Goal: Transaction & Acquisition: Purchase product/service

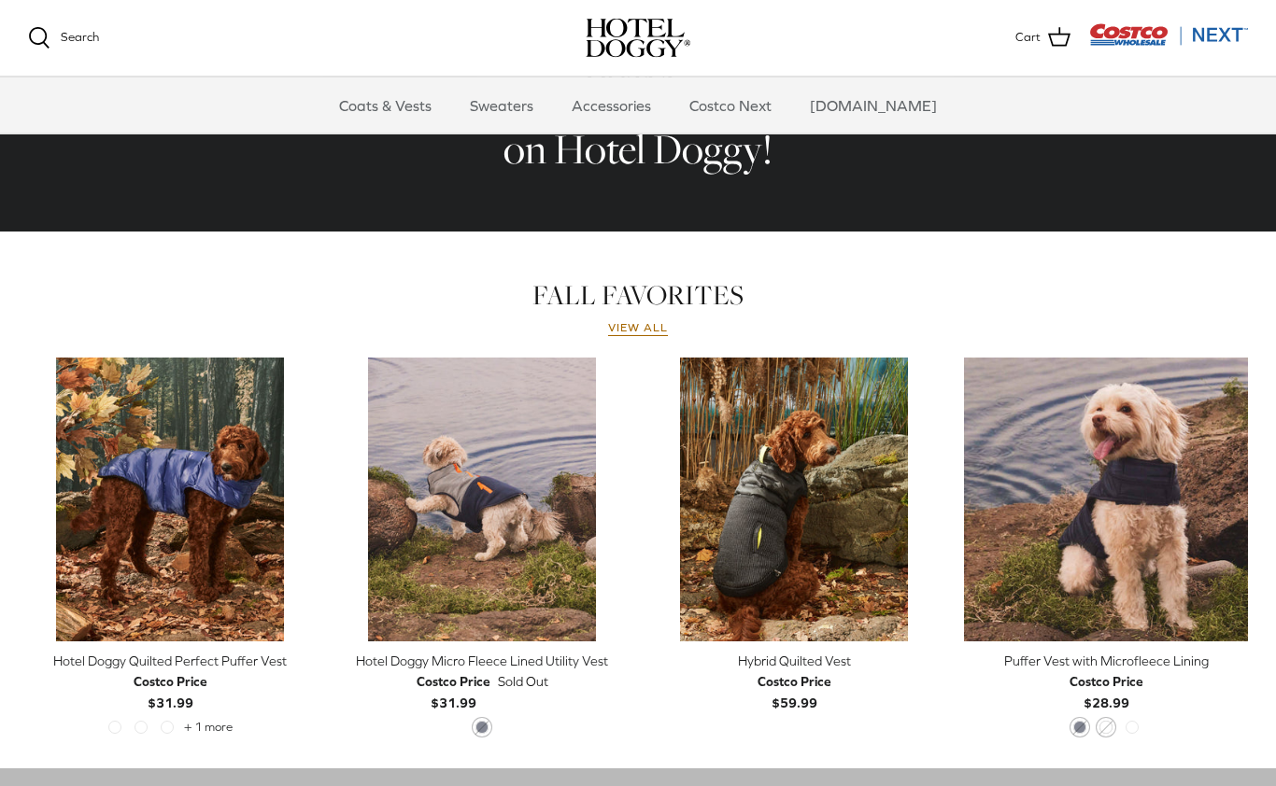
scroll to position [670, 0]
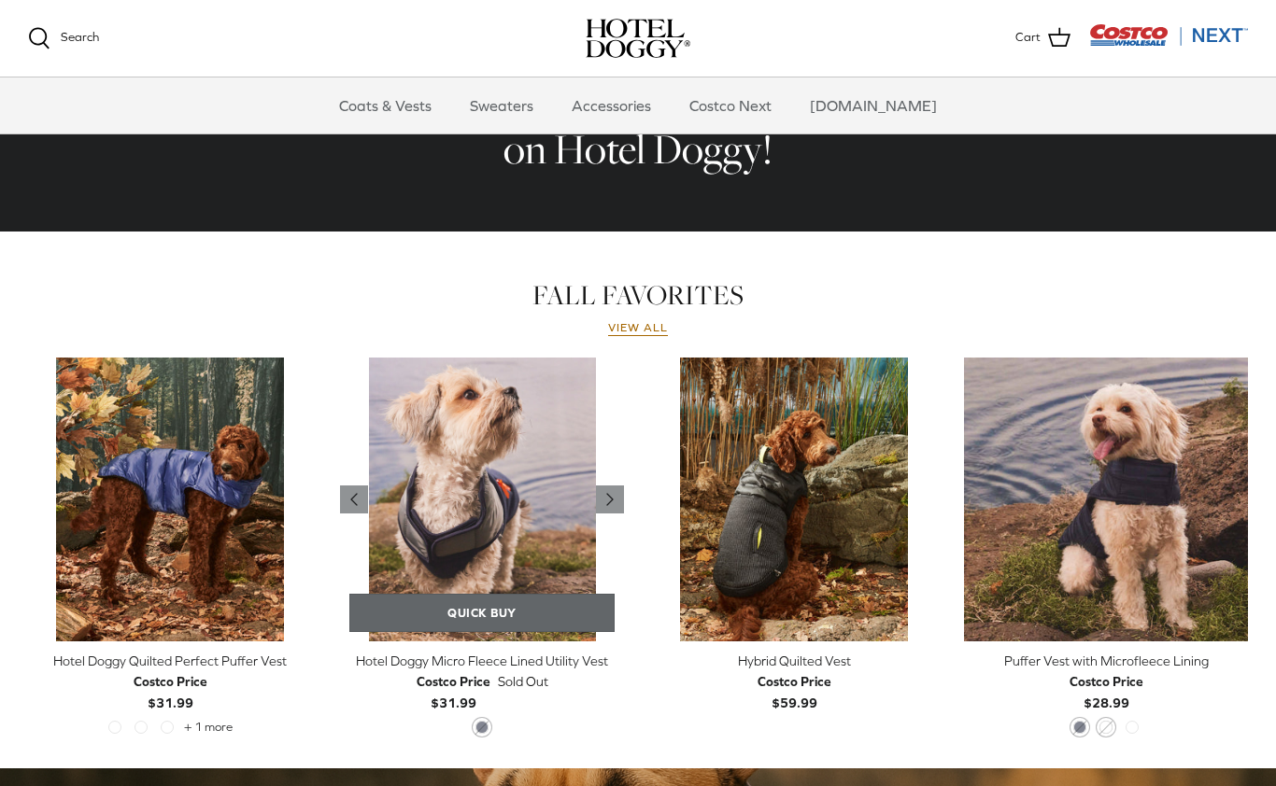
click at [522, 619] on link "Quick buy" at bounding box center [481, 613] width 265 height 38
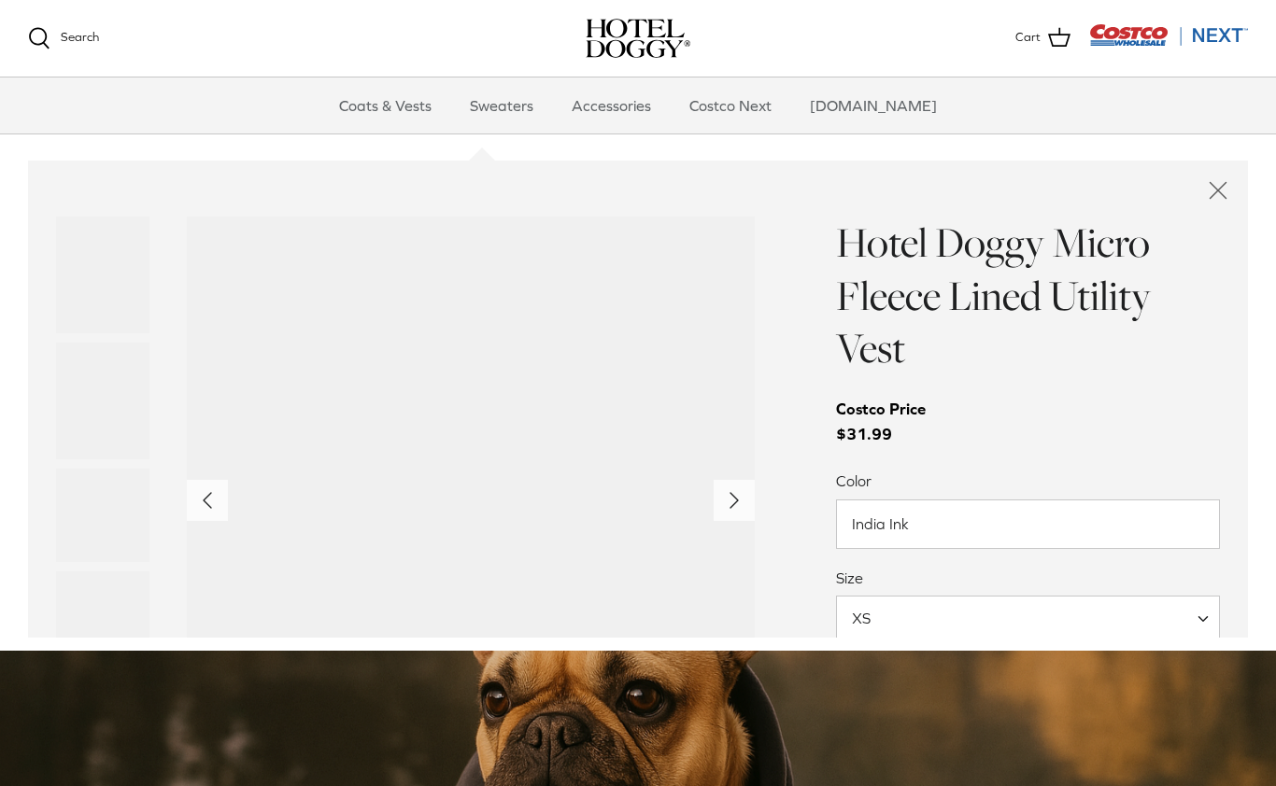
scroll to position [1324, 0]
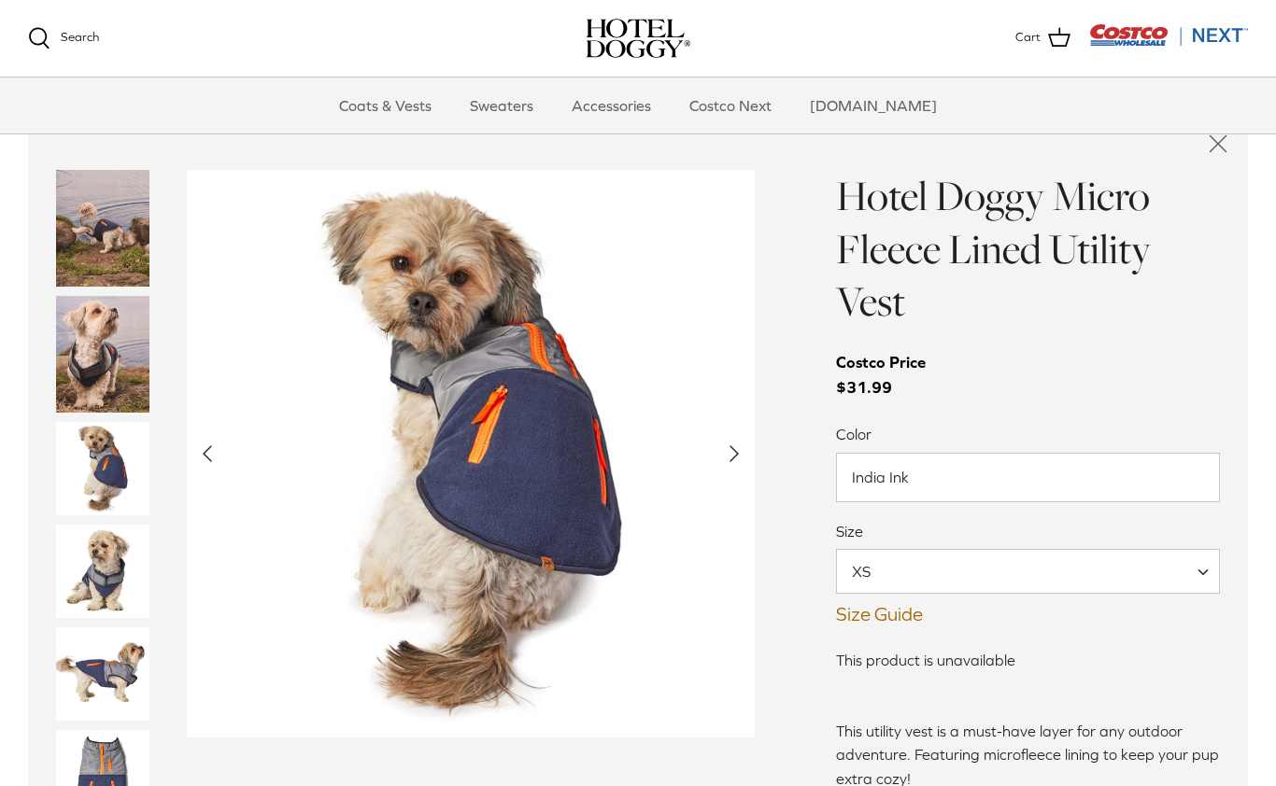
click at [1205, 578] on span at bounding box center [1209, 571] width 19 height 45
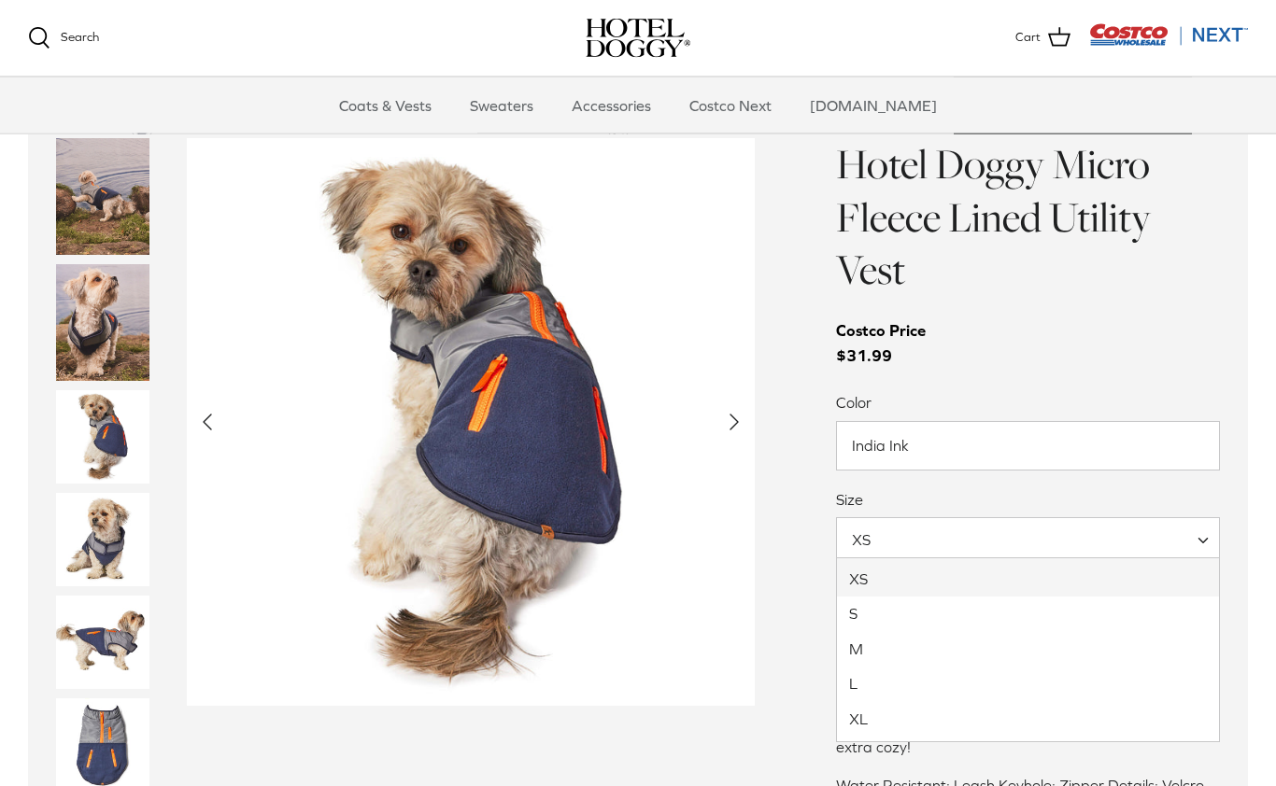
scroll to position [1356, 0]
select select "L"
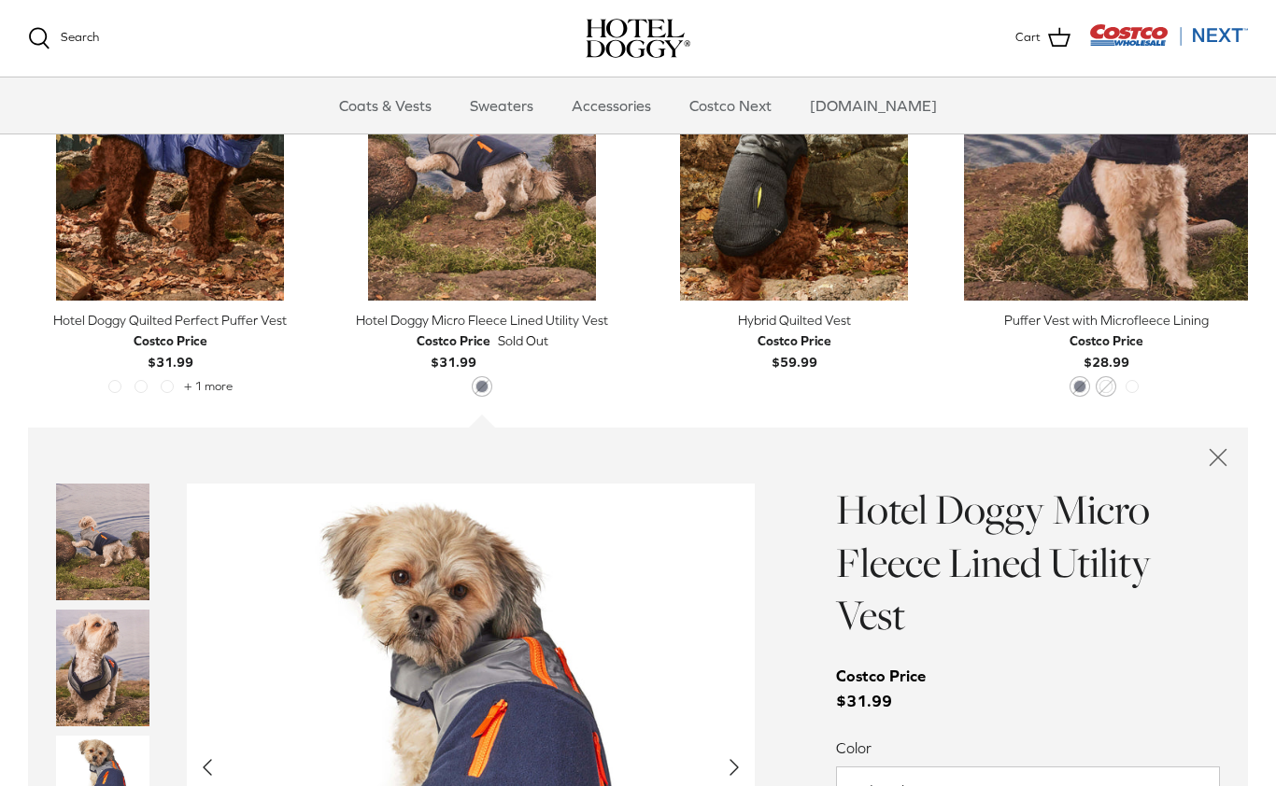
scroll to position [1001, 0]
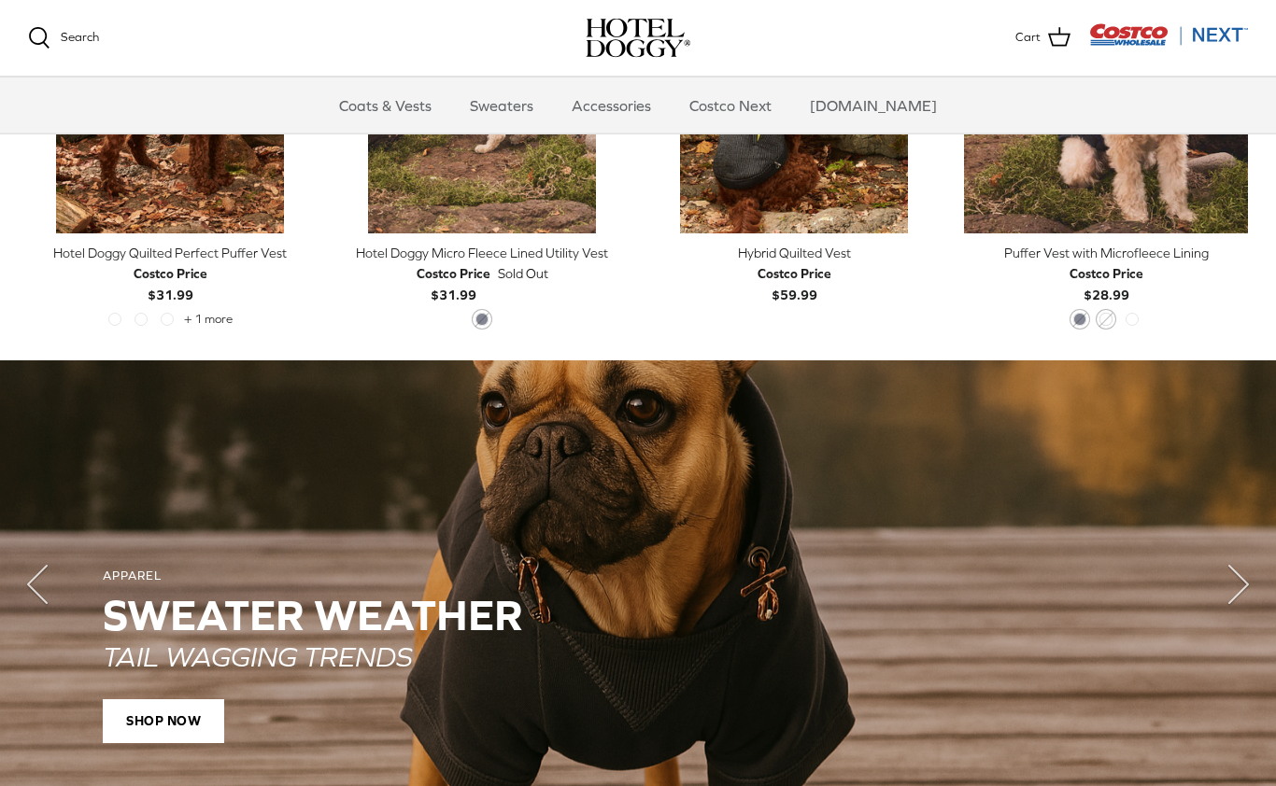
scroll to position [1078, 0]
click at [1252, 601] on icon "Right" at bounding box center [1238, 584] width 75 height 75
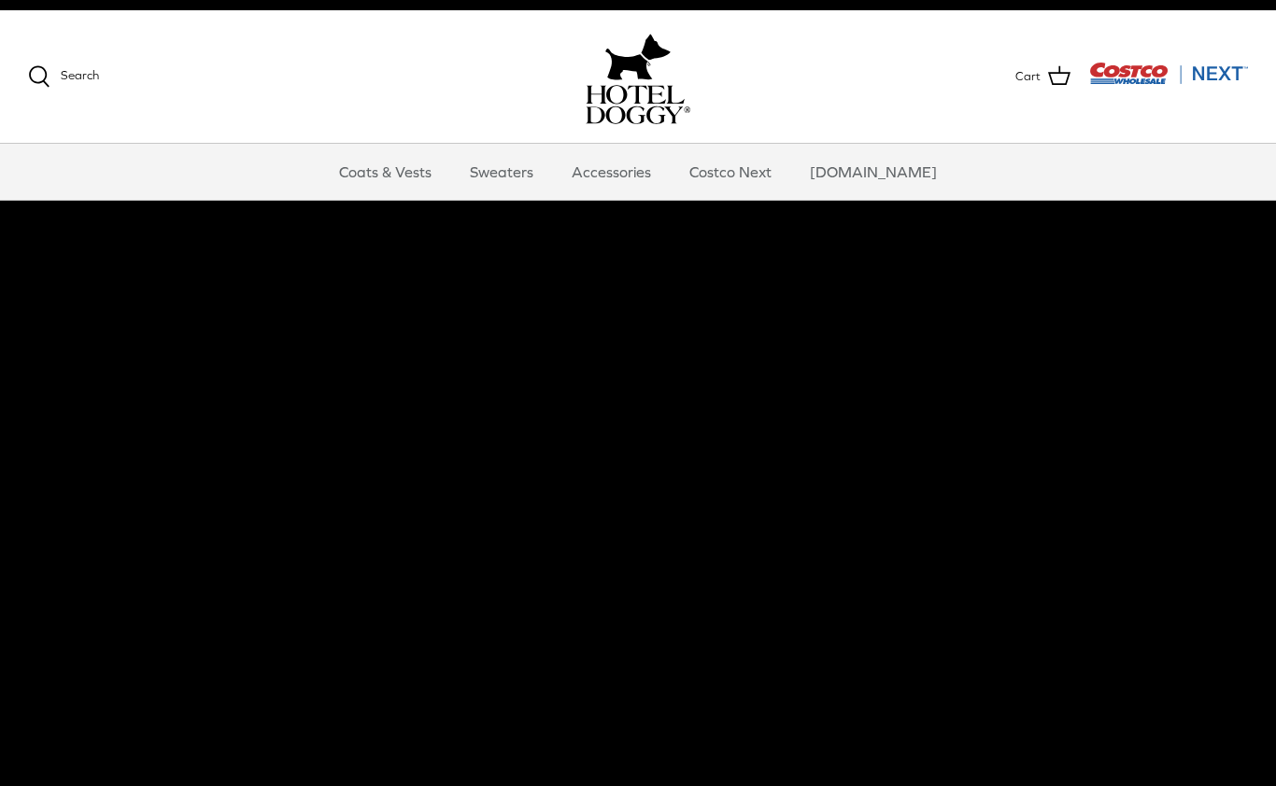
scroll to position [0, 0]
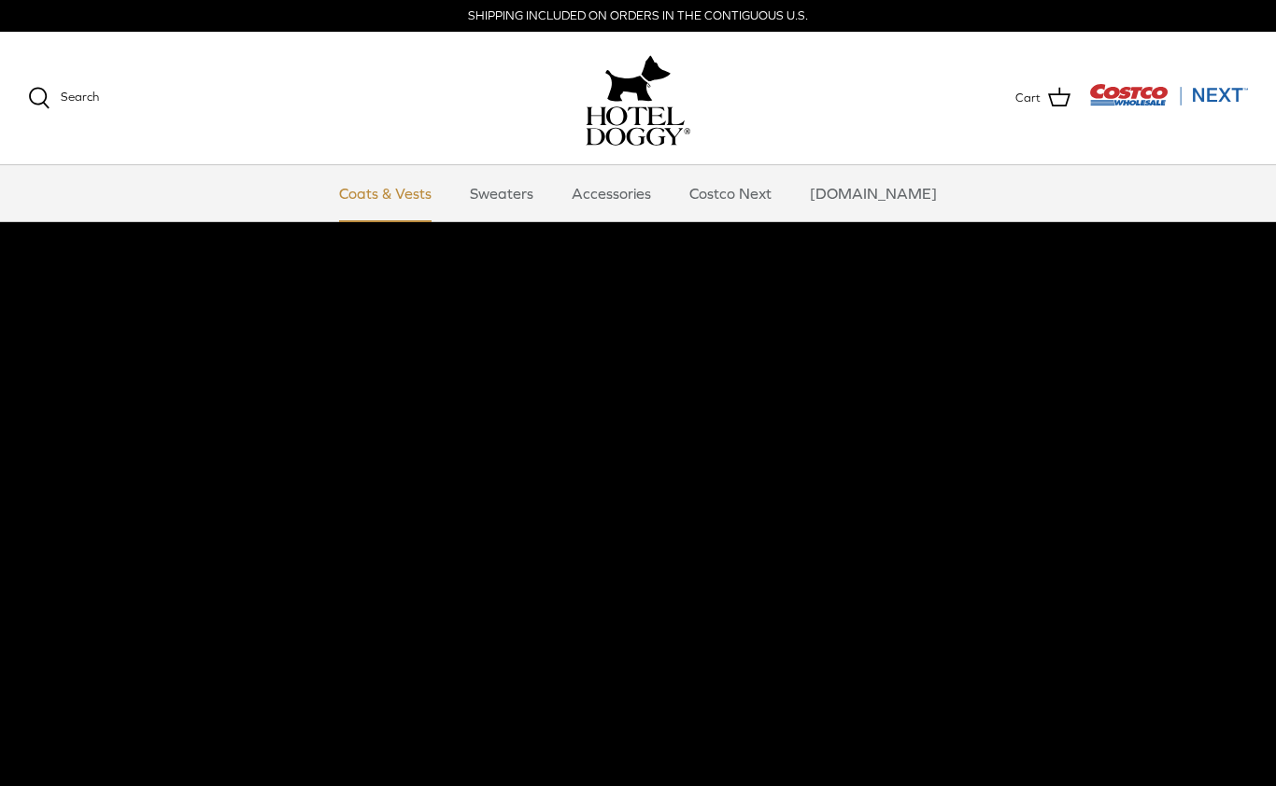
click at [404, 194] on link "Coats & Vests" at bounding box center [385, 193] width 126 height 56
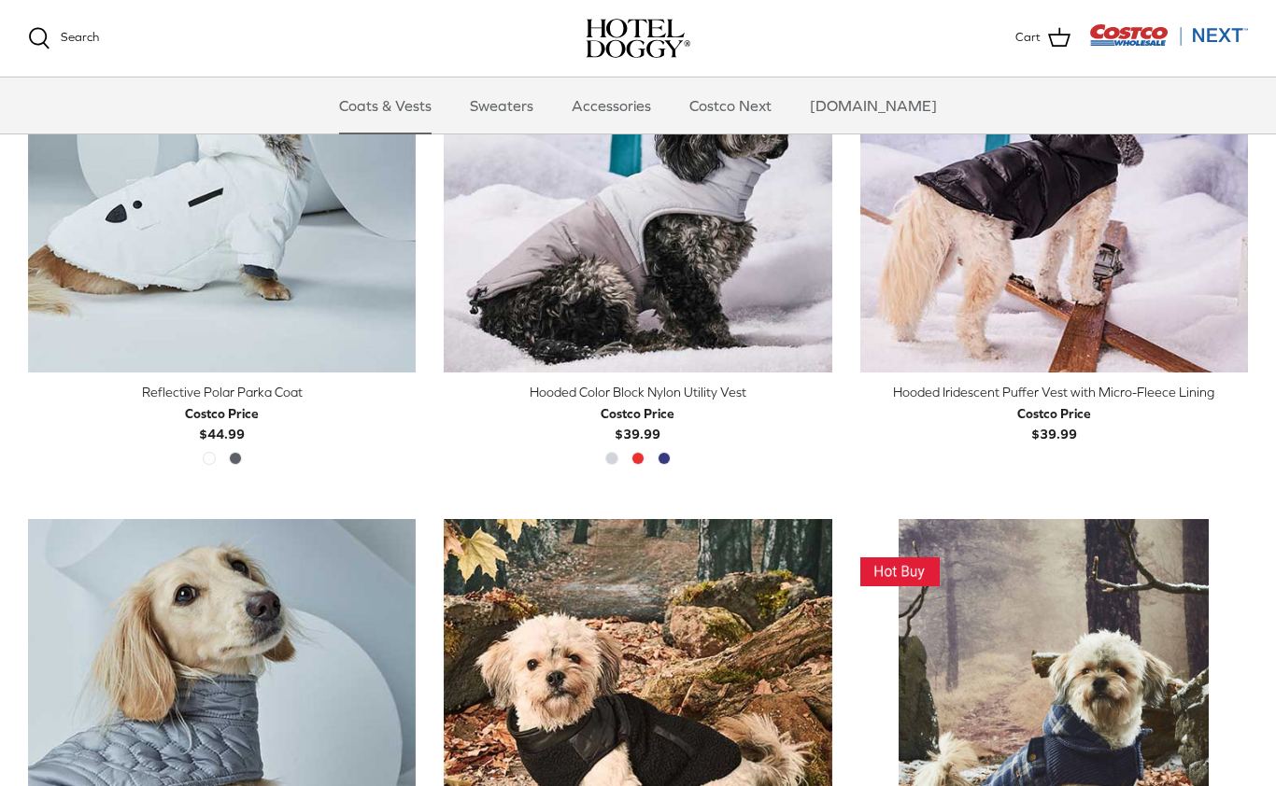
scroll to position [1605, 0]
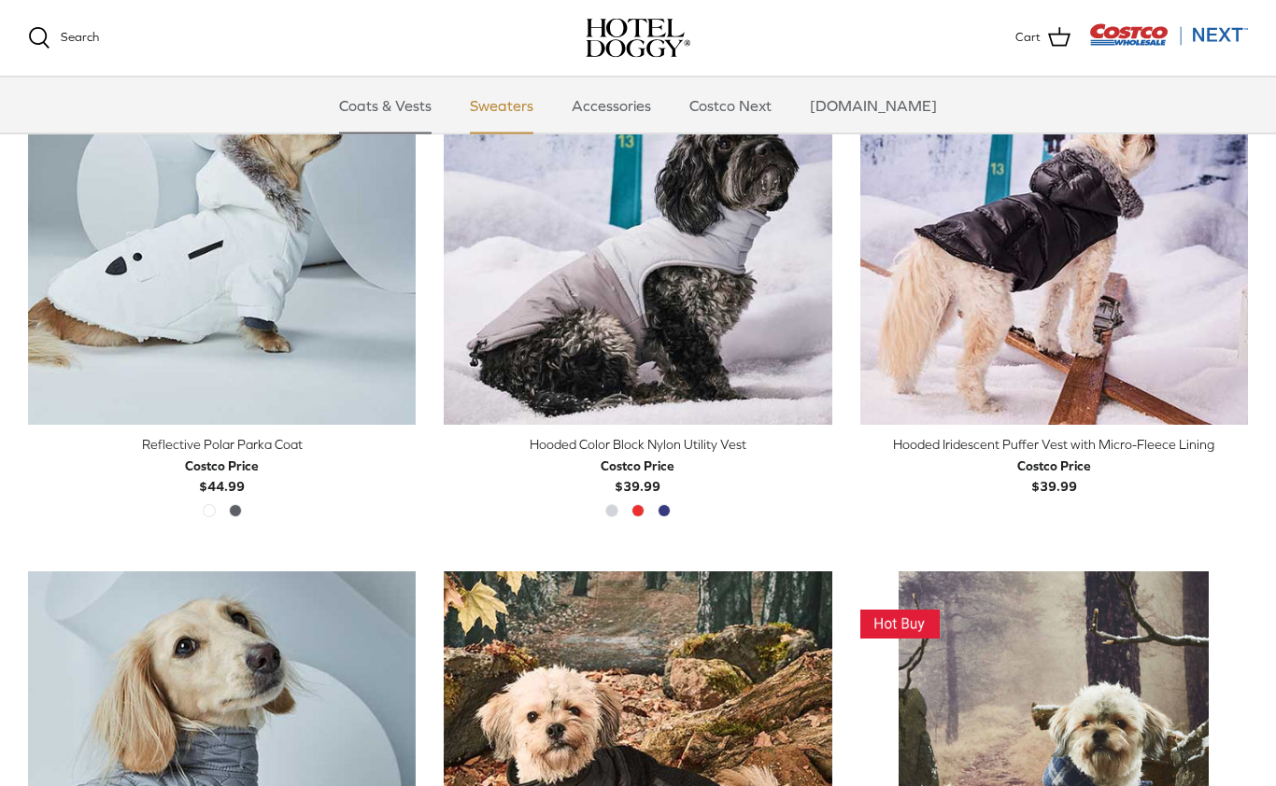
click at [527, 107] on link "Sweaters" at bounding box center [501, 106] width 97 height 56
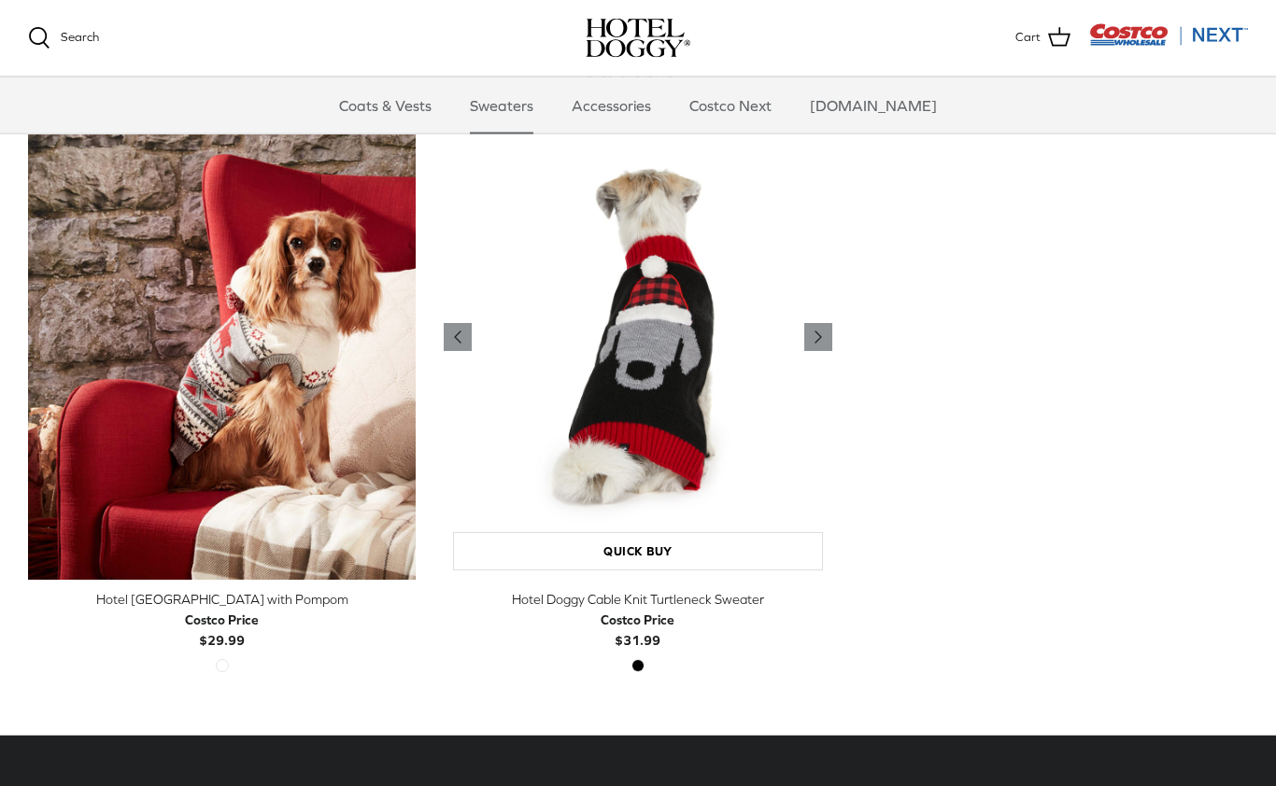
scroll to position [481, 0]
click at [690, 429] on img "Hotel Doggy Cable Knit Turtleneck Sweater" at bounding box center [638, 337] width 388 height 485
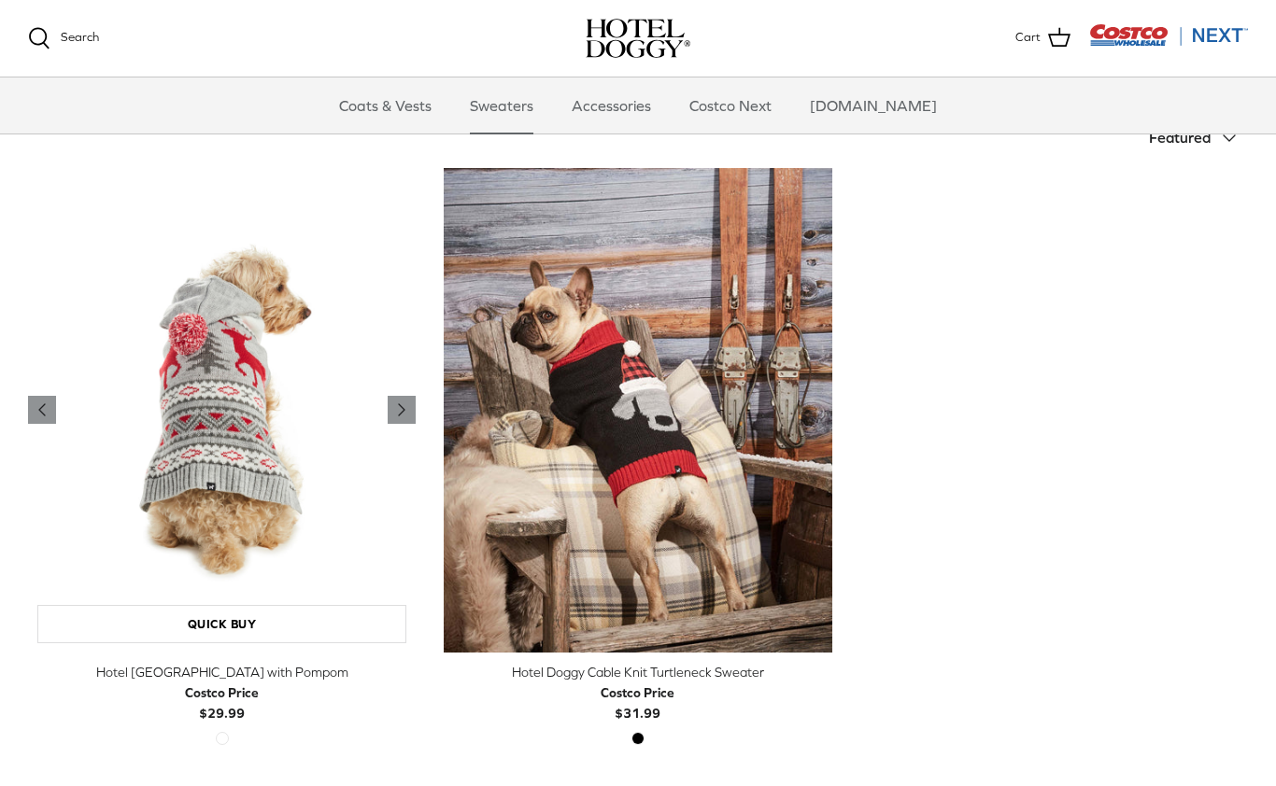
click at [214, 440] on img "Hotel Doggy Fair Isle Sweater with Pompom" at bounding box center [222, 410] width 388 height 485
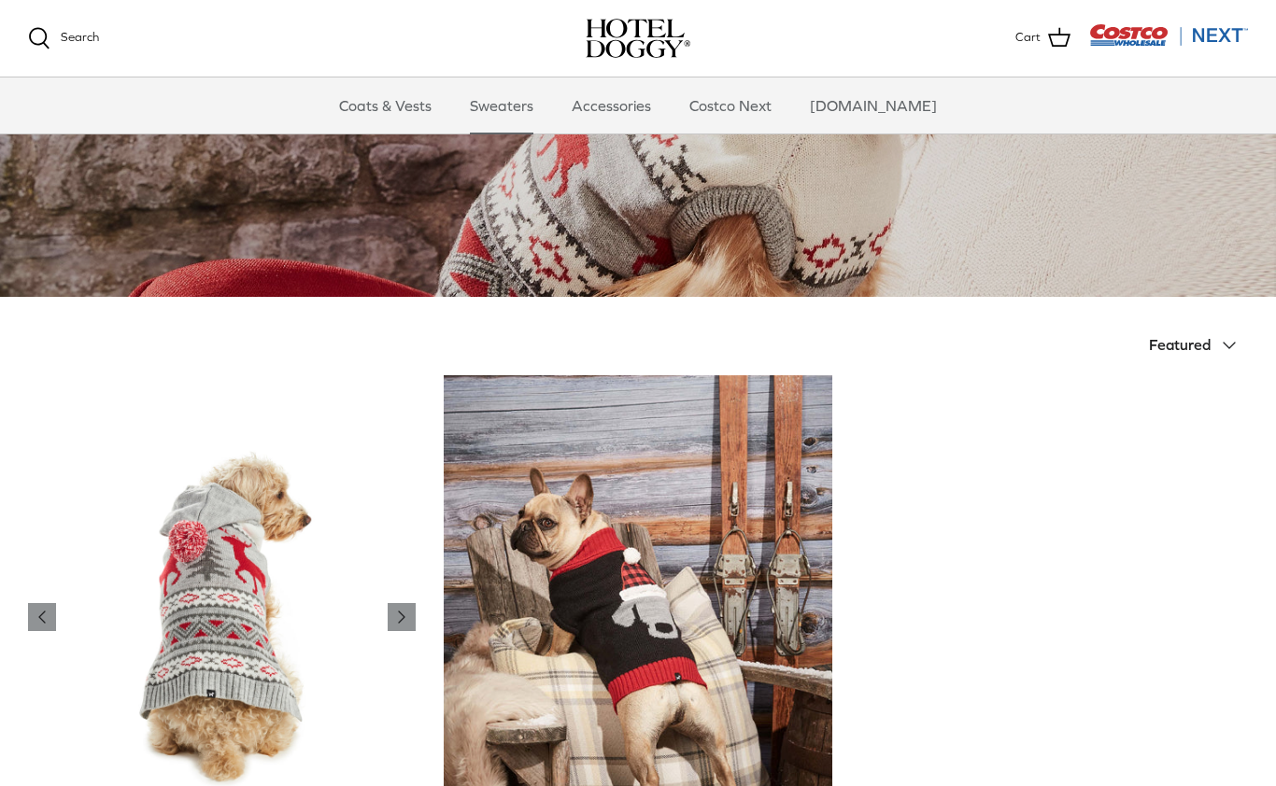
scroll to position [0, 0]
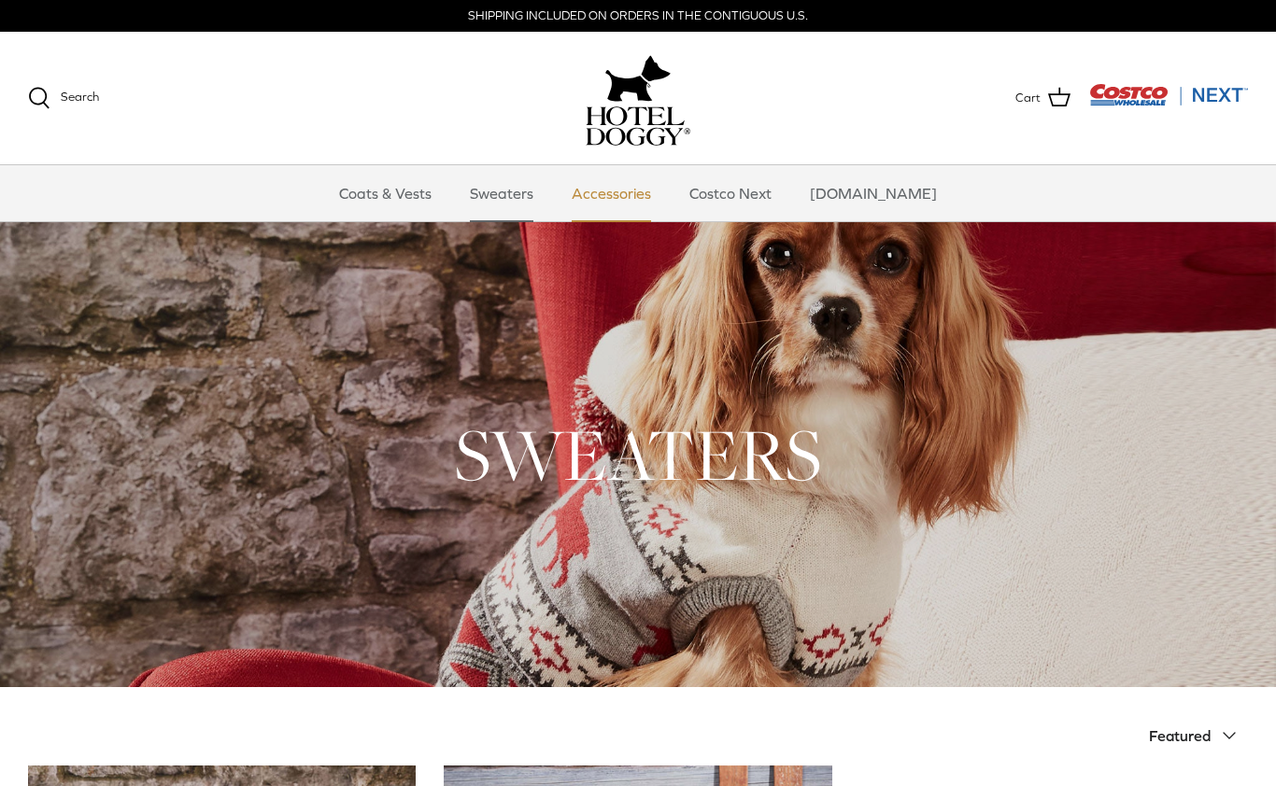
click at [632, 191] on link "Accessories" at bounding box center [611, 193] width 113 height 56
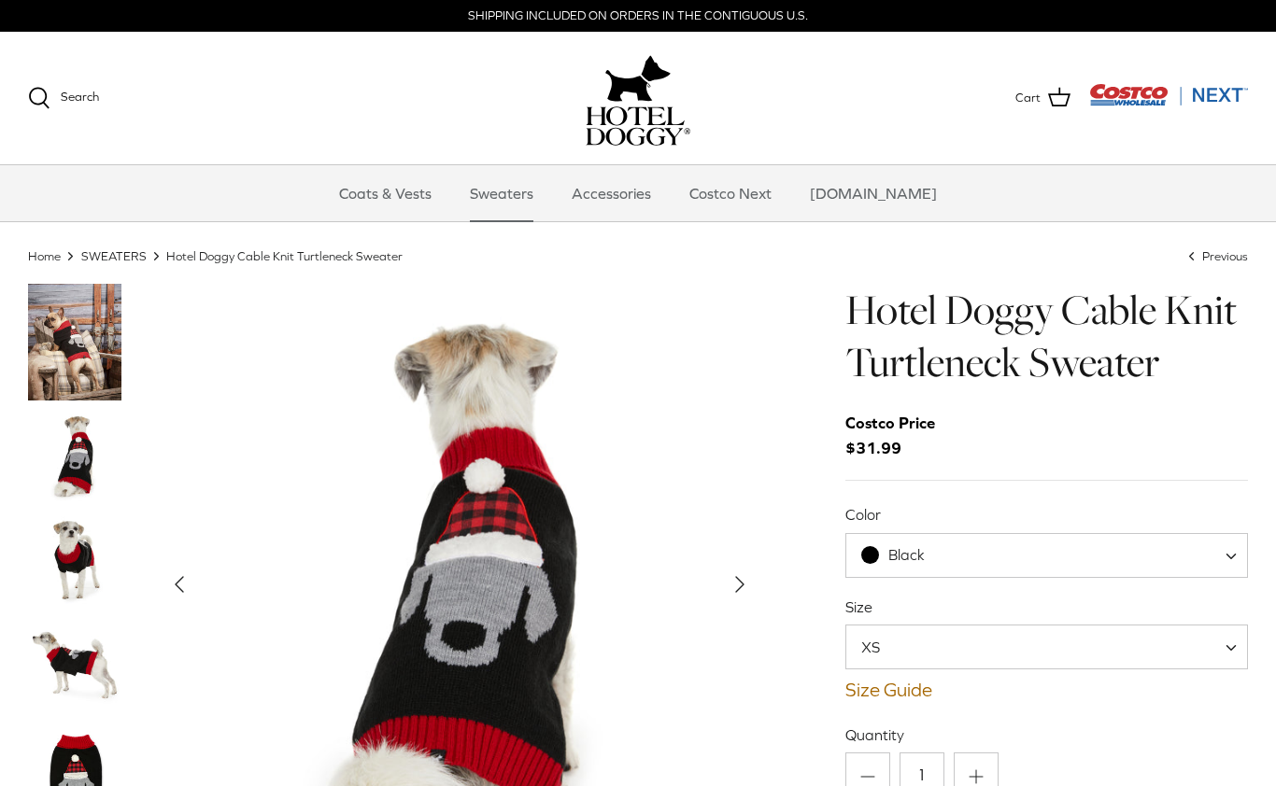
click at [96, 751] on img "Thumbnail Link" at bounding box center [74, 776] width 93 height 117
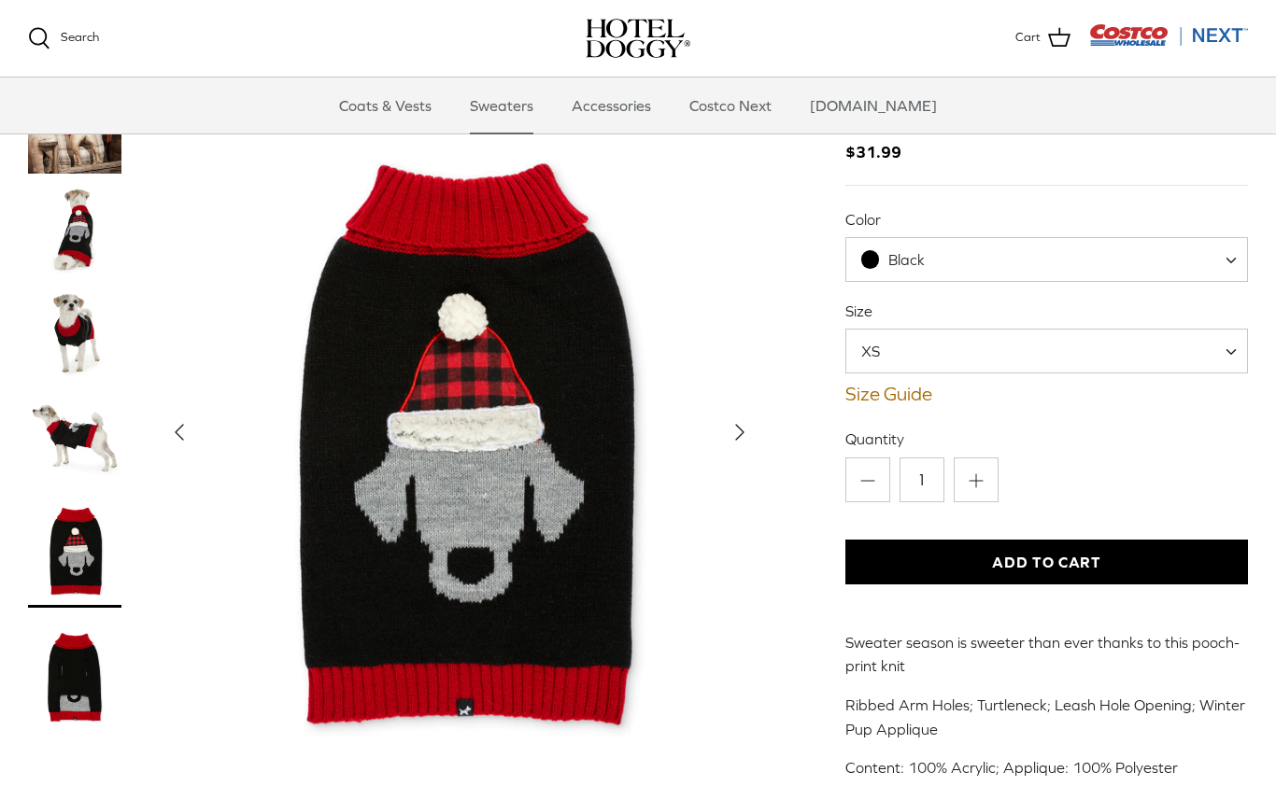
scroll to position [104, 0]
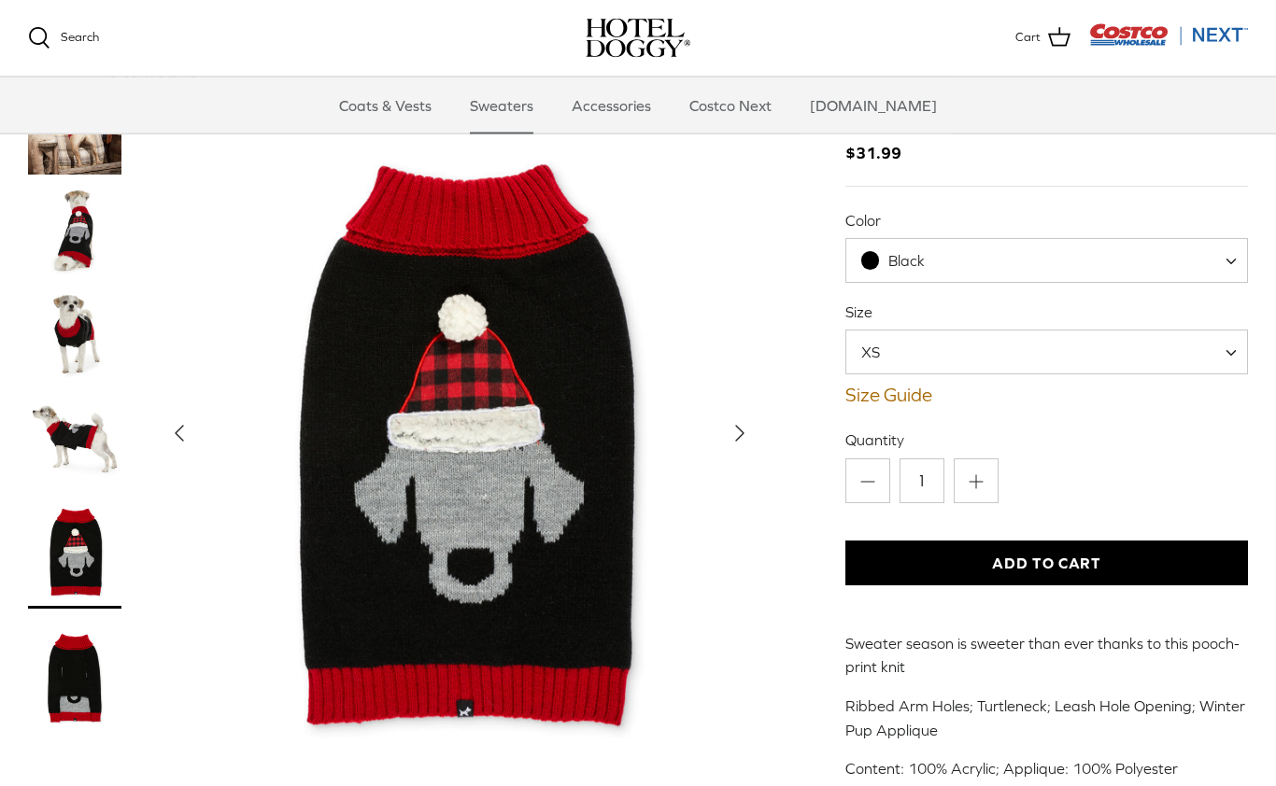
click at [750, 442] on icon "Right" at bounding box center [740, 434] width 30 height 30
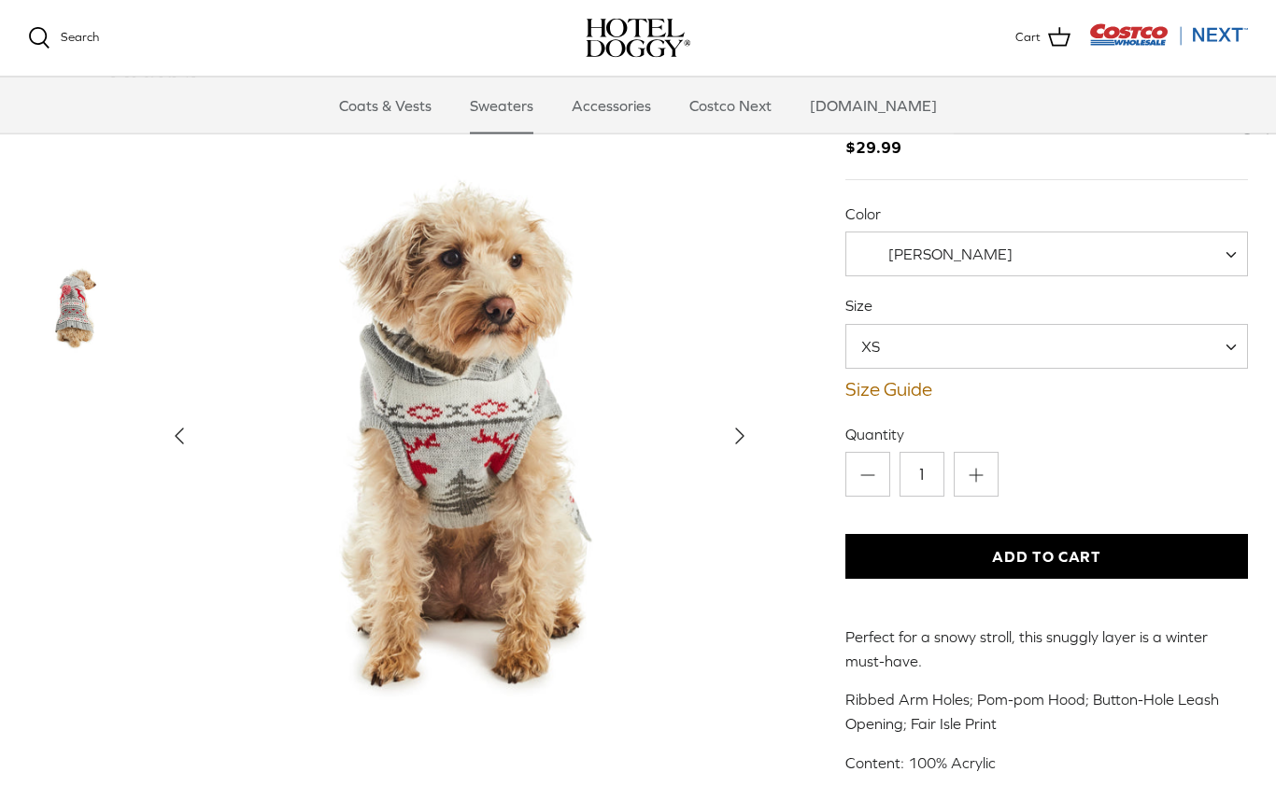
scroll to position [175, 0]
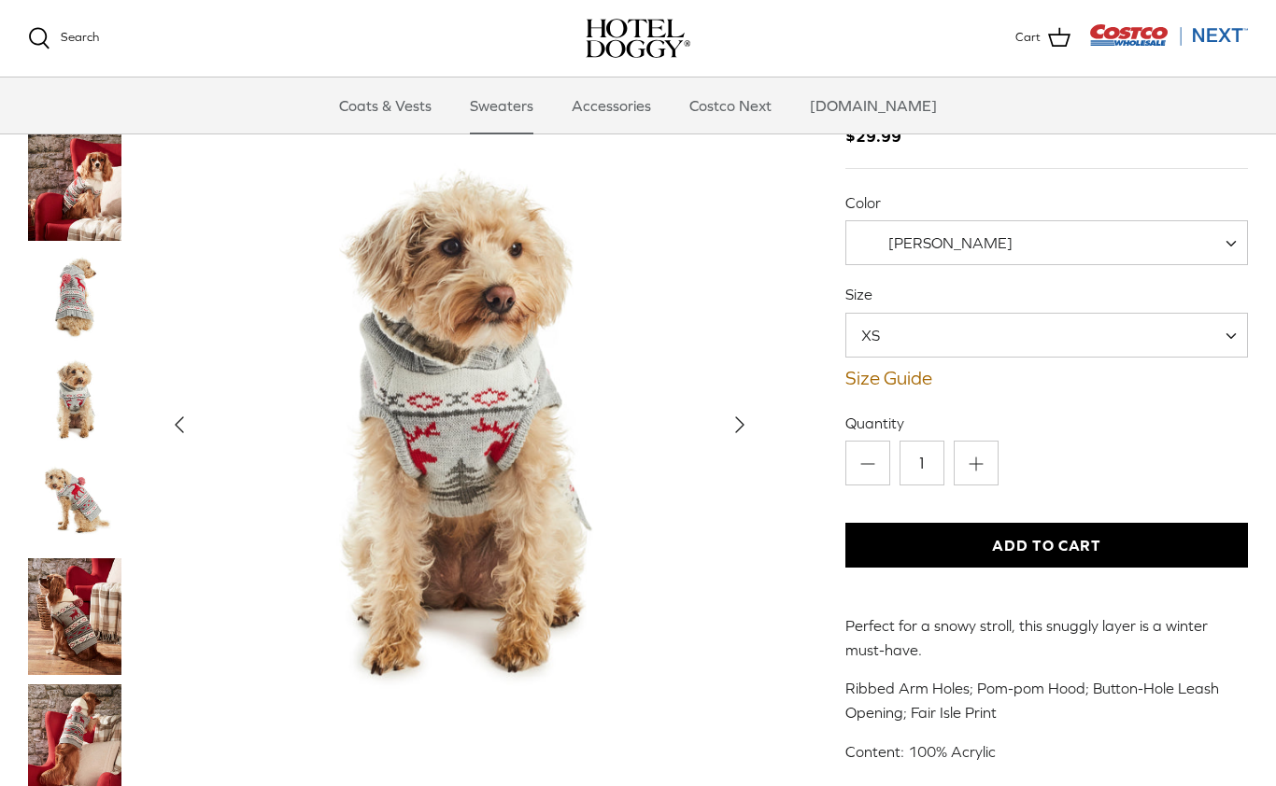
click at [748, 404] on button "Right" at bounding box center [739, 424] width 41 height 41
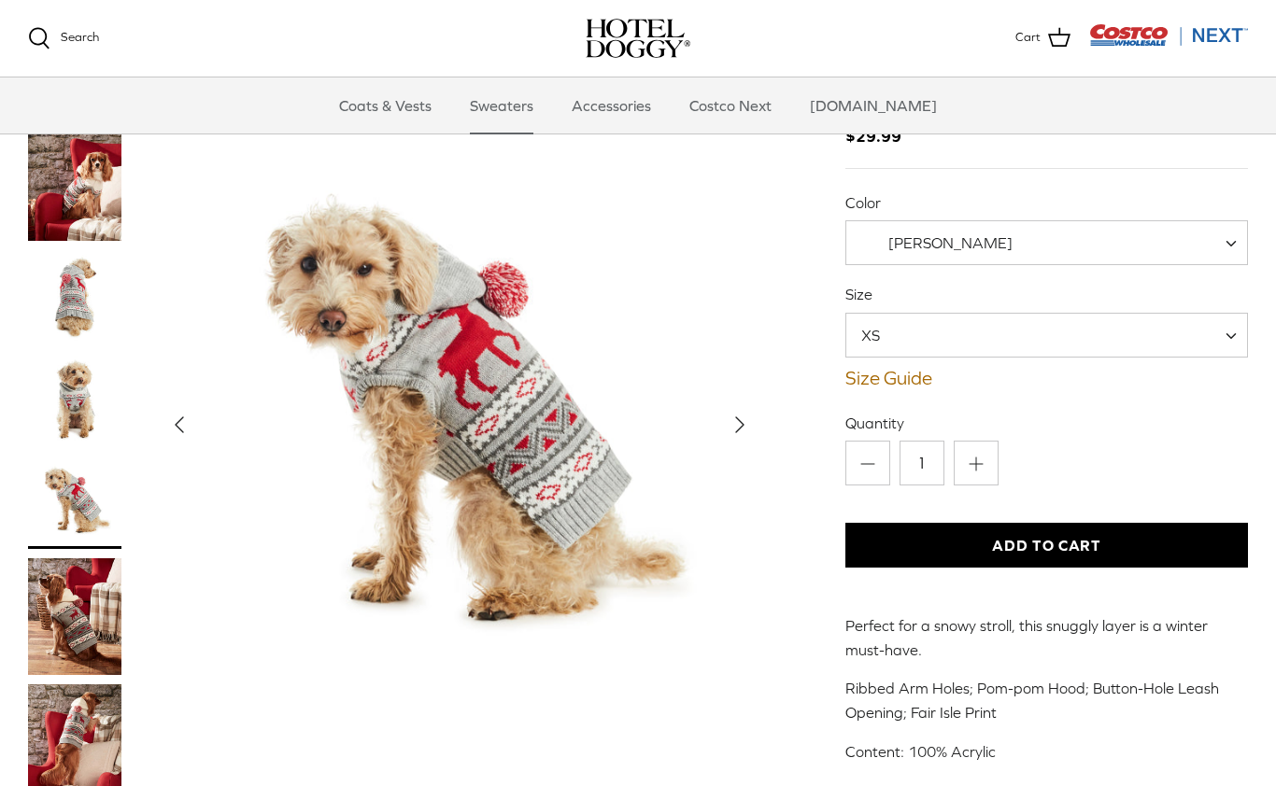
click at [750, 410] on icon "Right" at bounding box center [740, 425] width 30 height 30
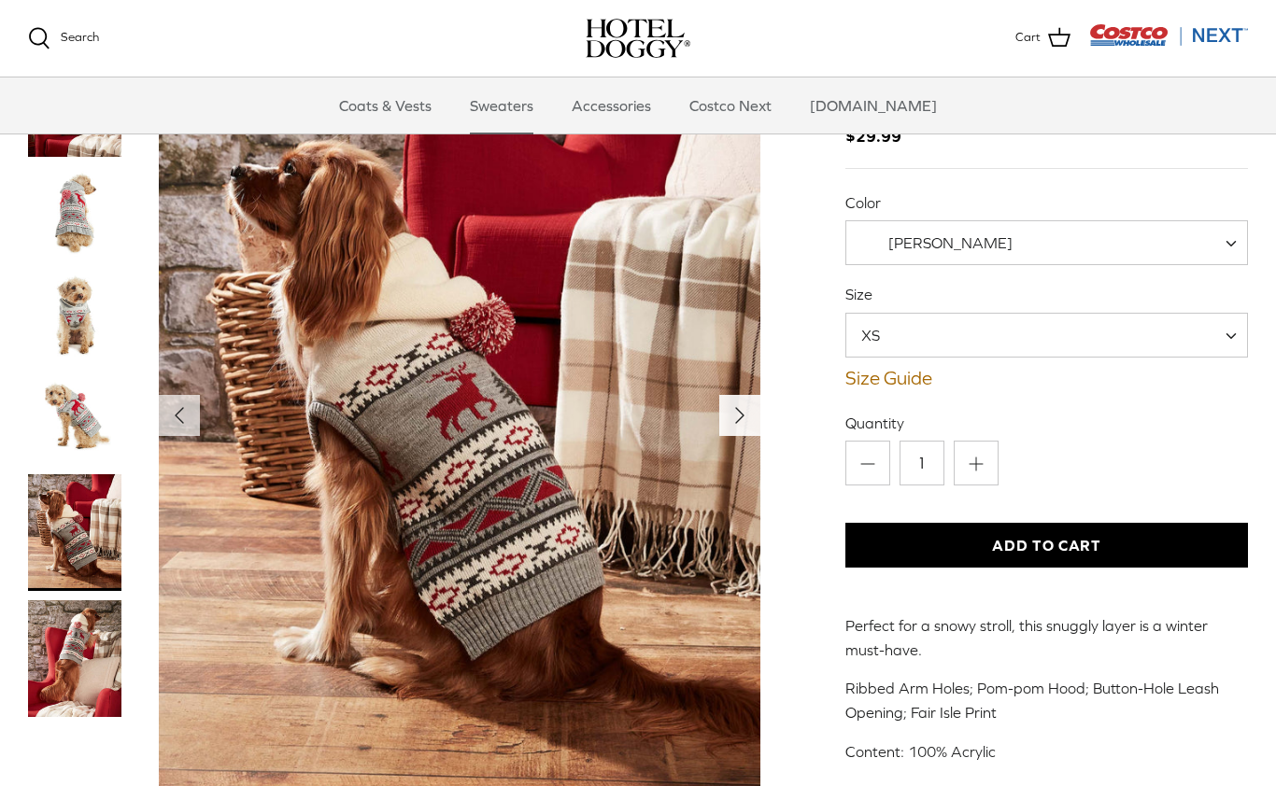
click at [746, 402] on icon "Right" at bounding box center [740, 417] width 30 height 30
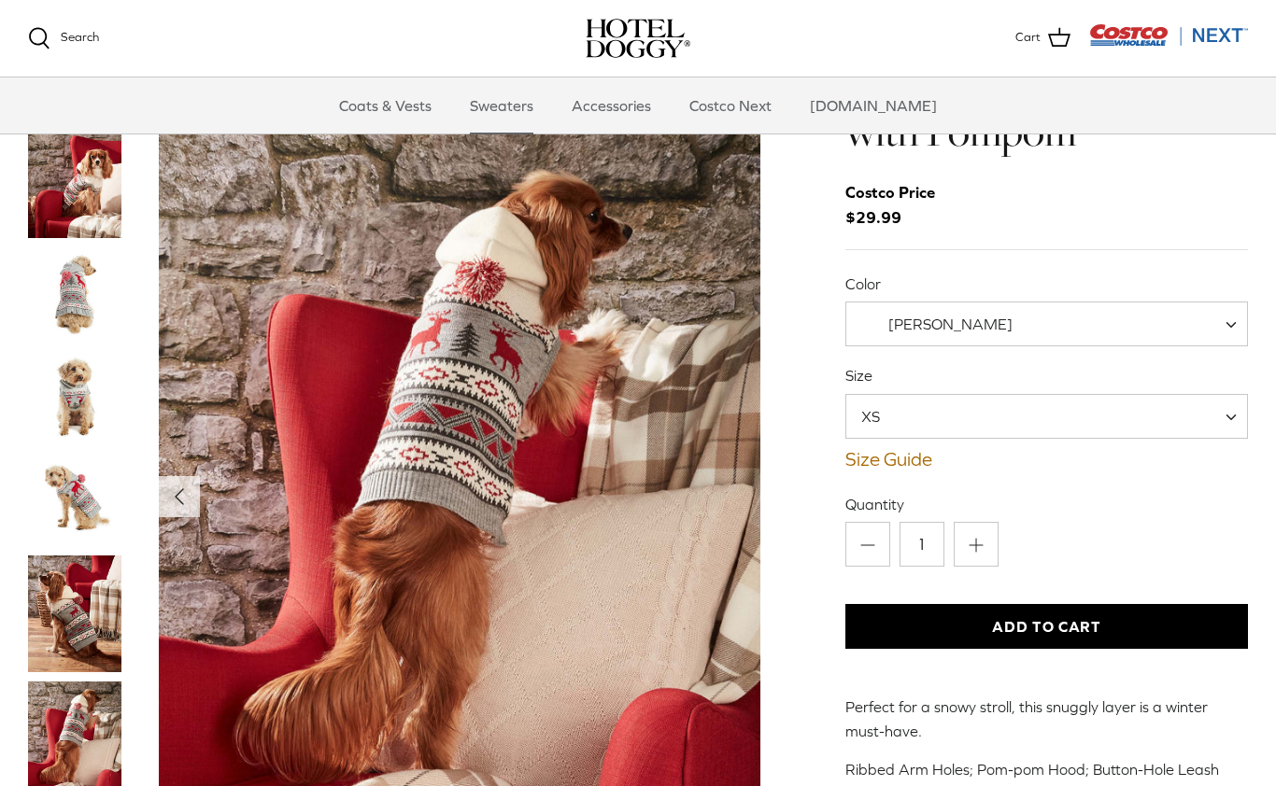
scroll to position [0, 0]
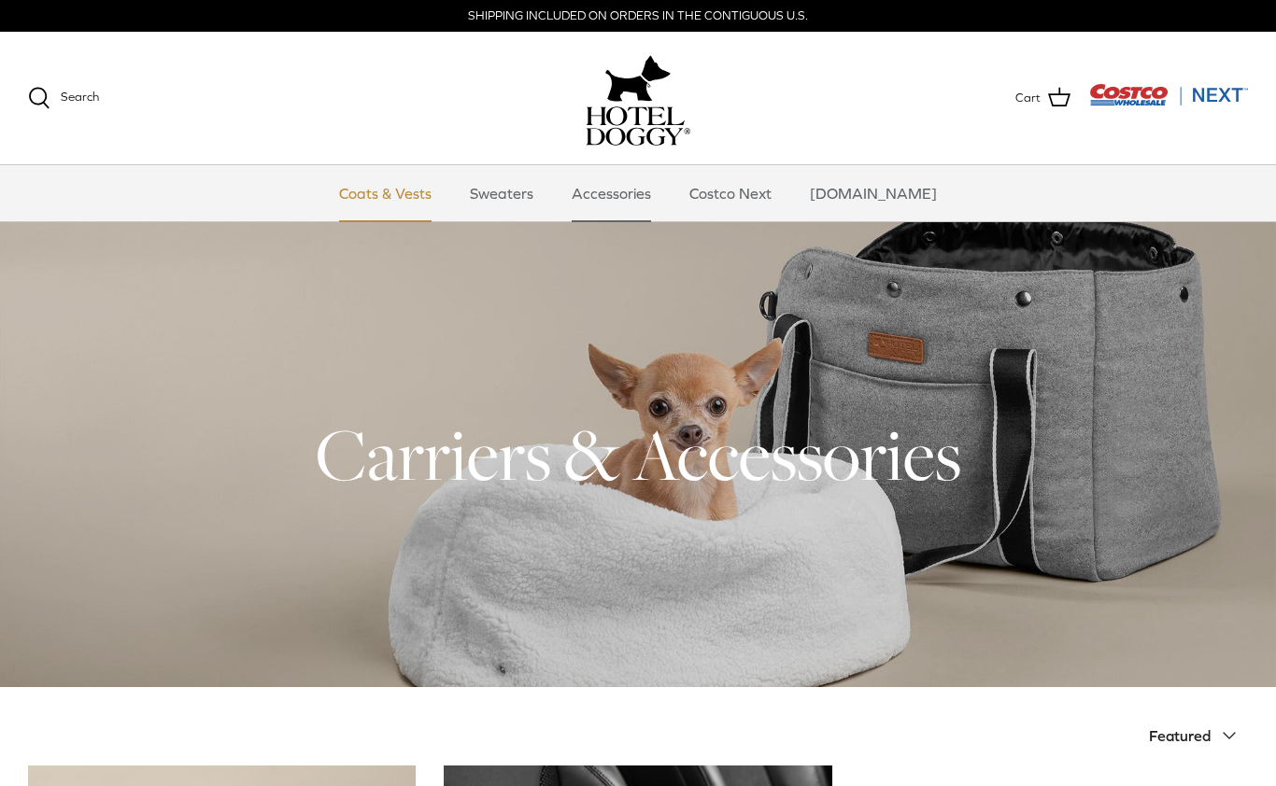
click at [413, 191] on link "Coats & Vests" at bounding box center [385, 193] width 126 height 56
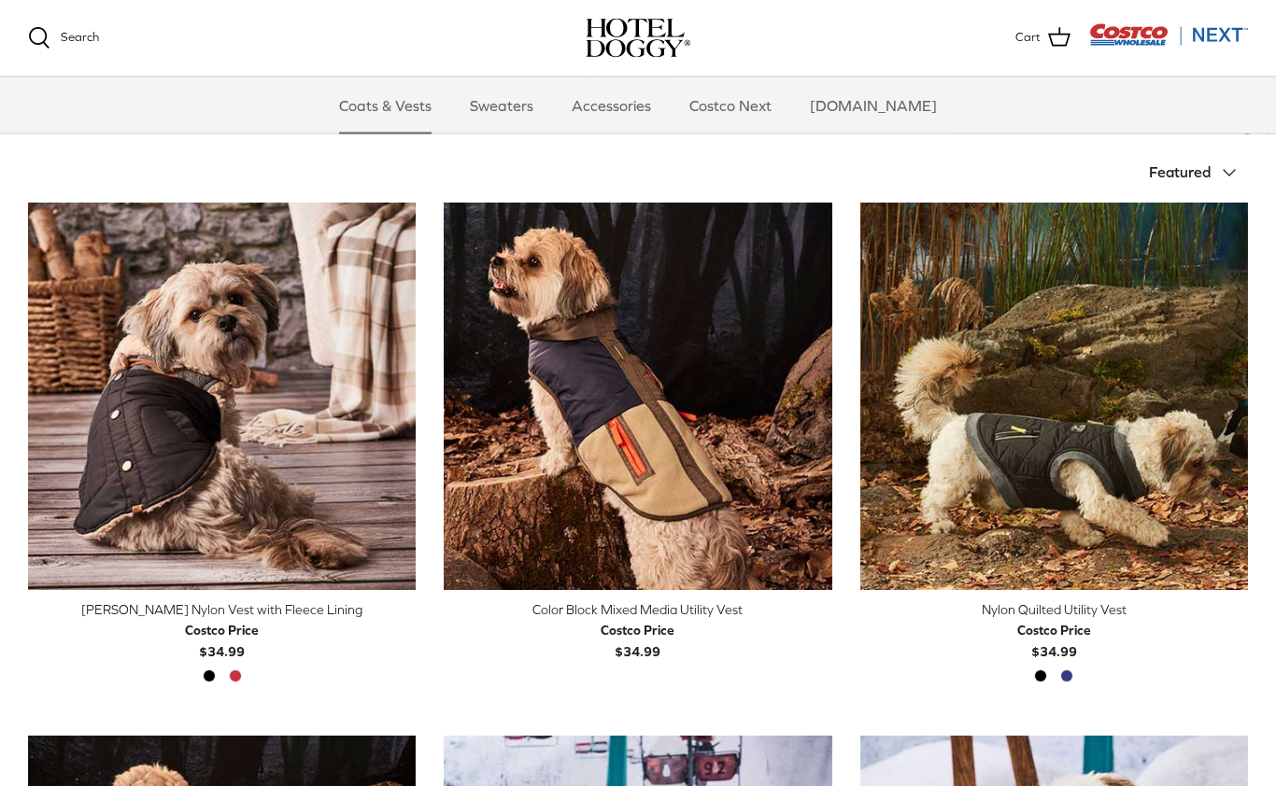
scroll to position [374, 0]
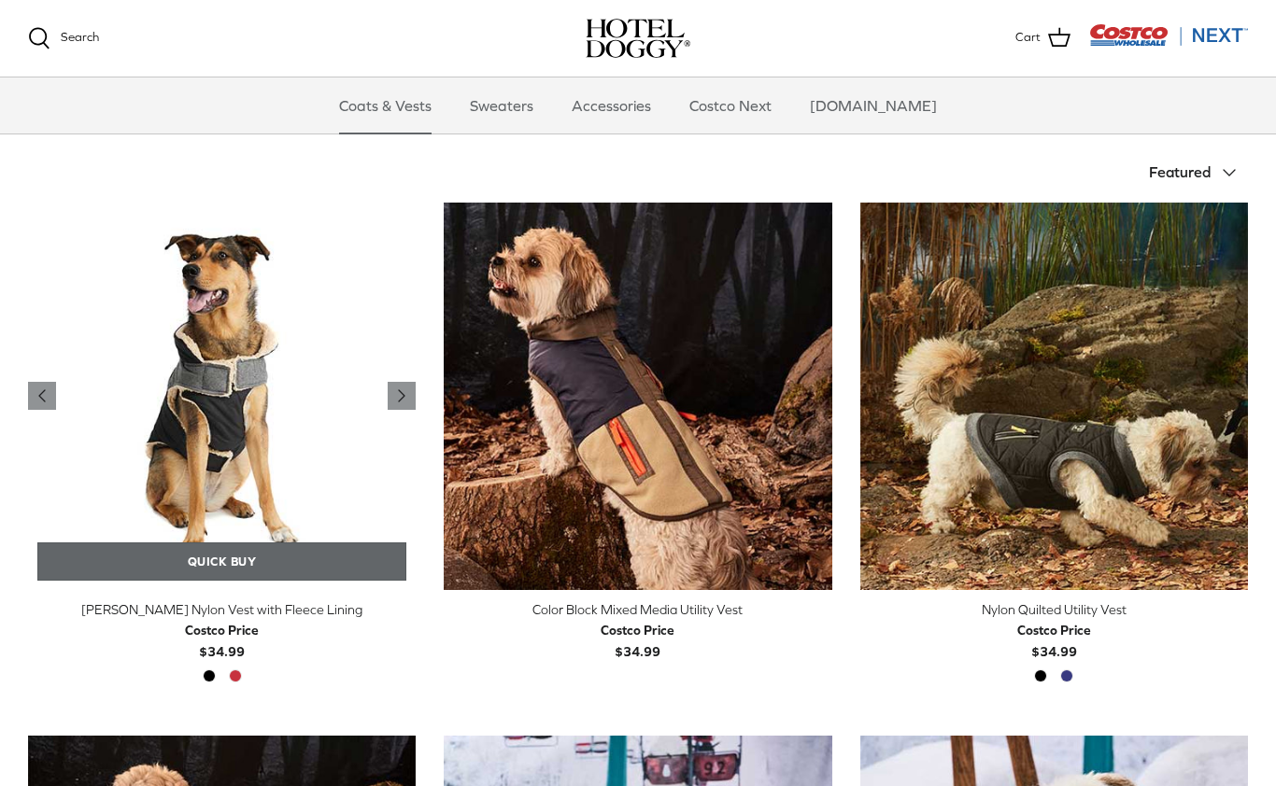
click at [322, 555] on link "Quick buy" at bounding box center [221, 562] width 369 height 38
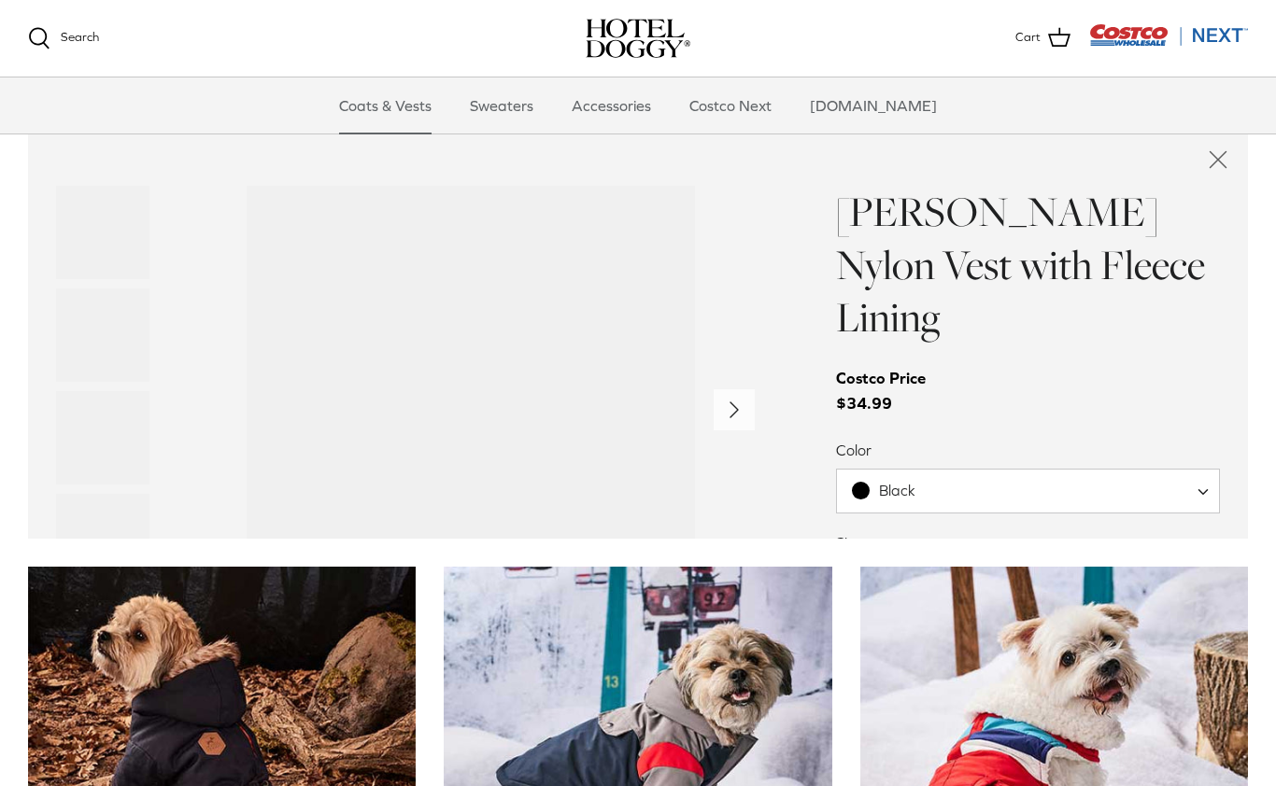
scroll to position [977, 0]
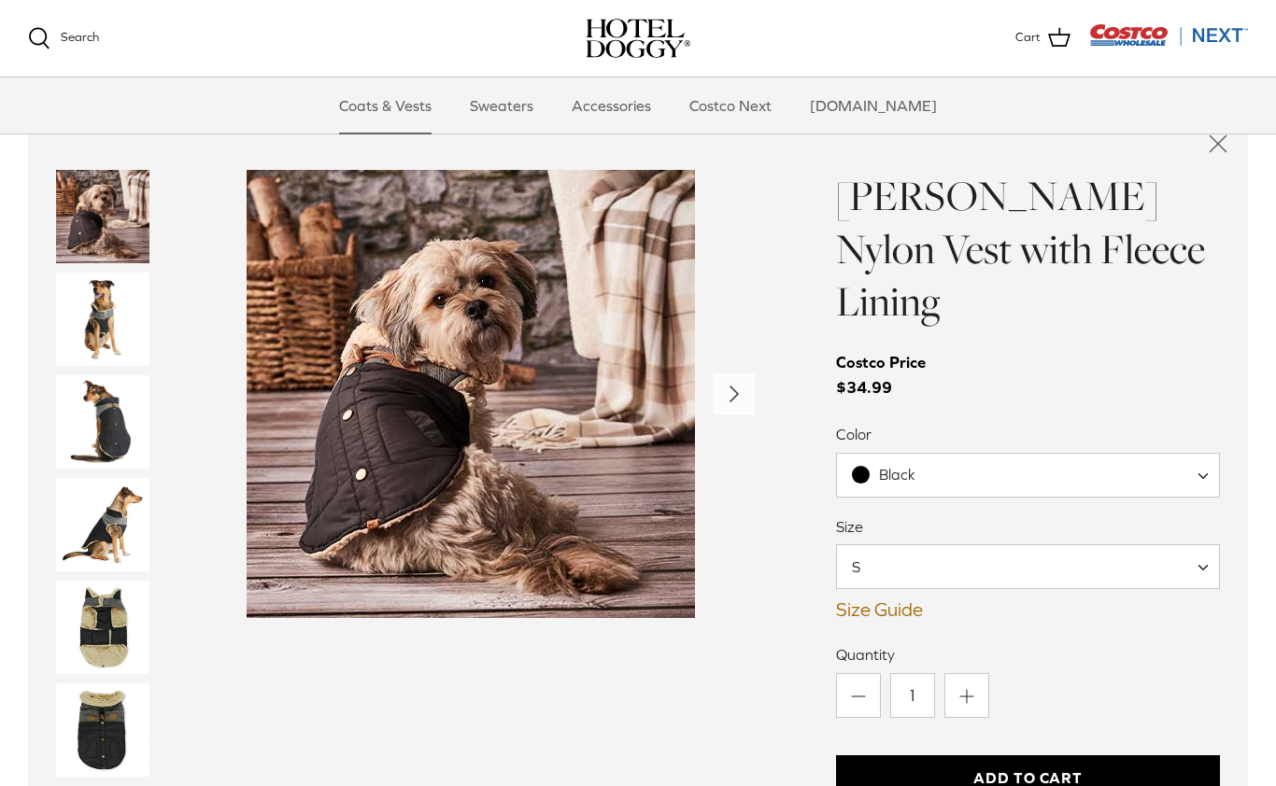
click at [105, 609] on img "Thumbnail Link" at bounding box center [102, 627] width 93 height 93
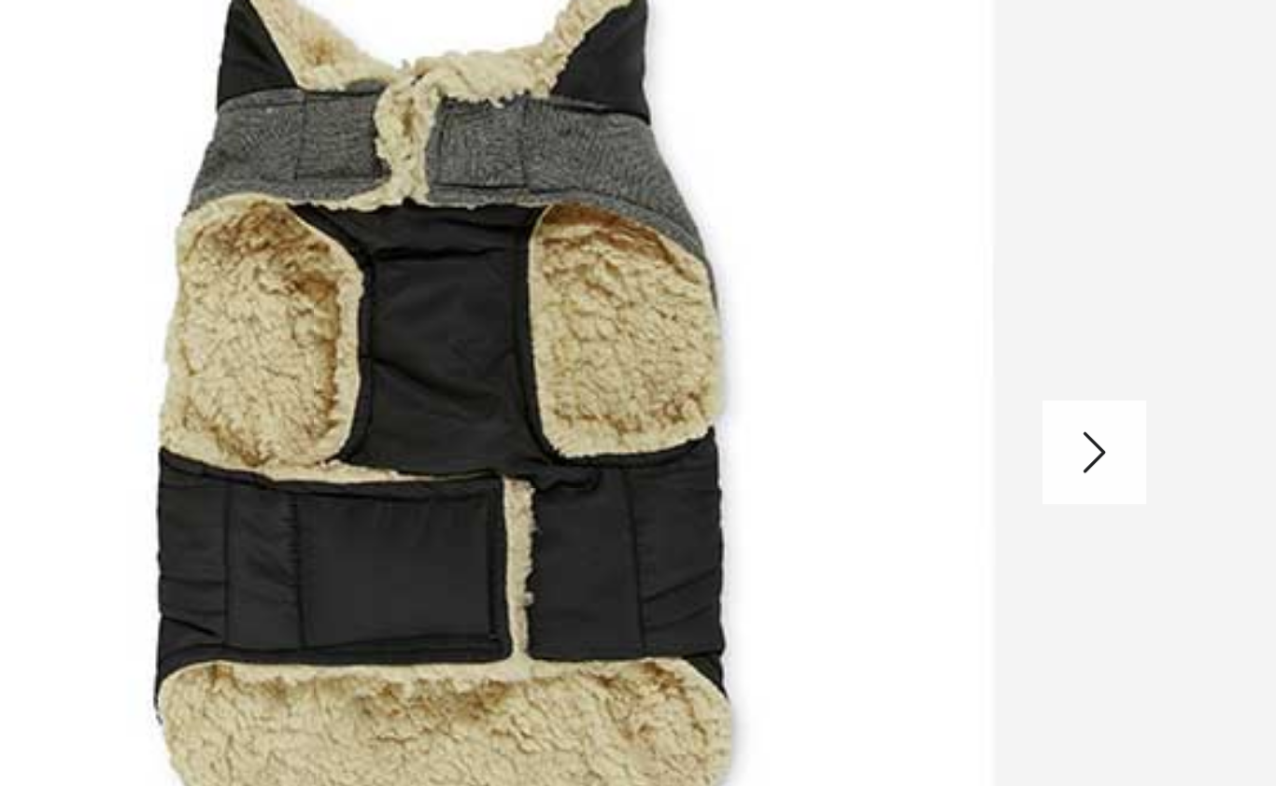
click at [719, 379] on icon "Right" at bounding box center [734, 394] width 30 height 30
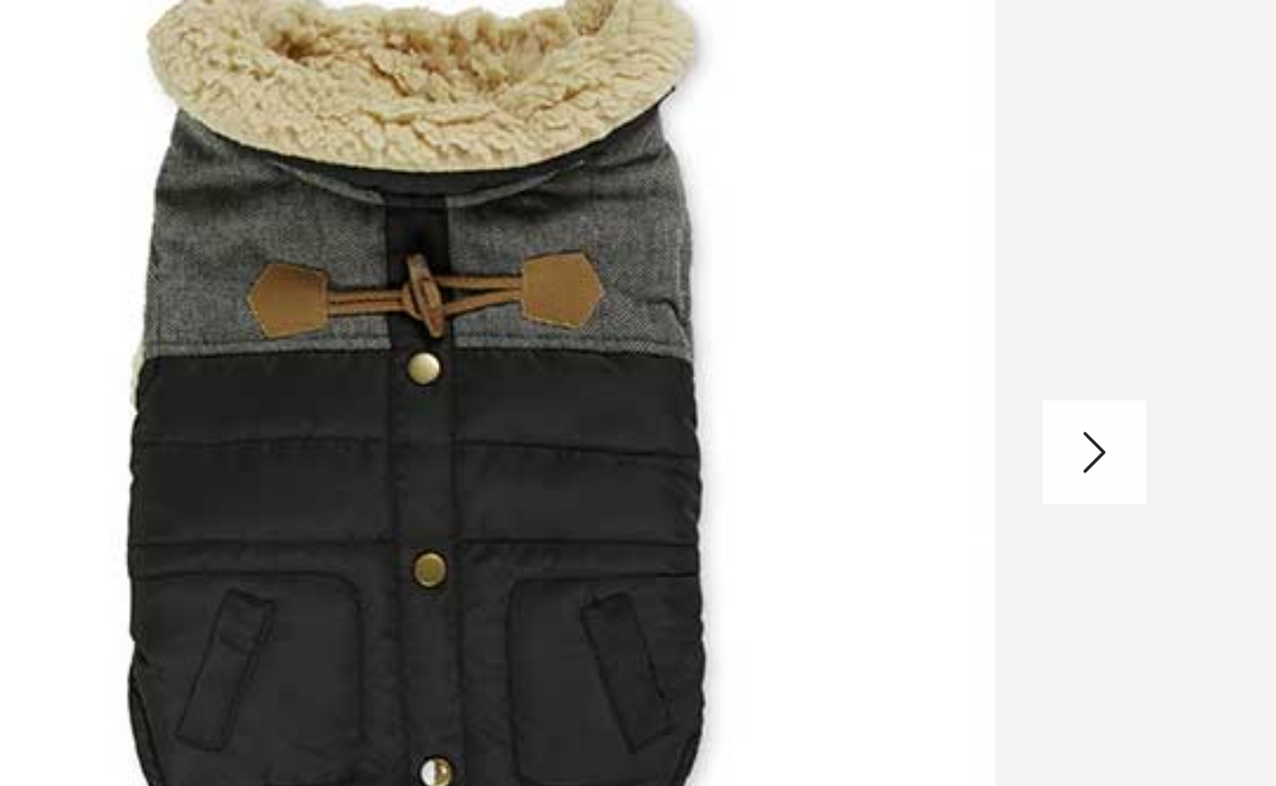
click at [719, 379] on icon "Right" at bounding box center [734, 394] width 30 height 30
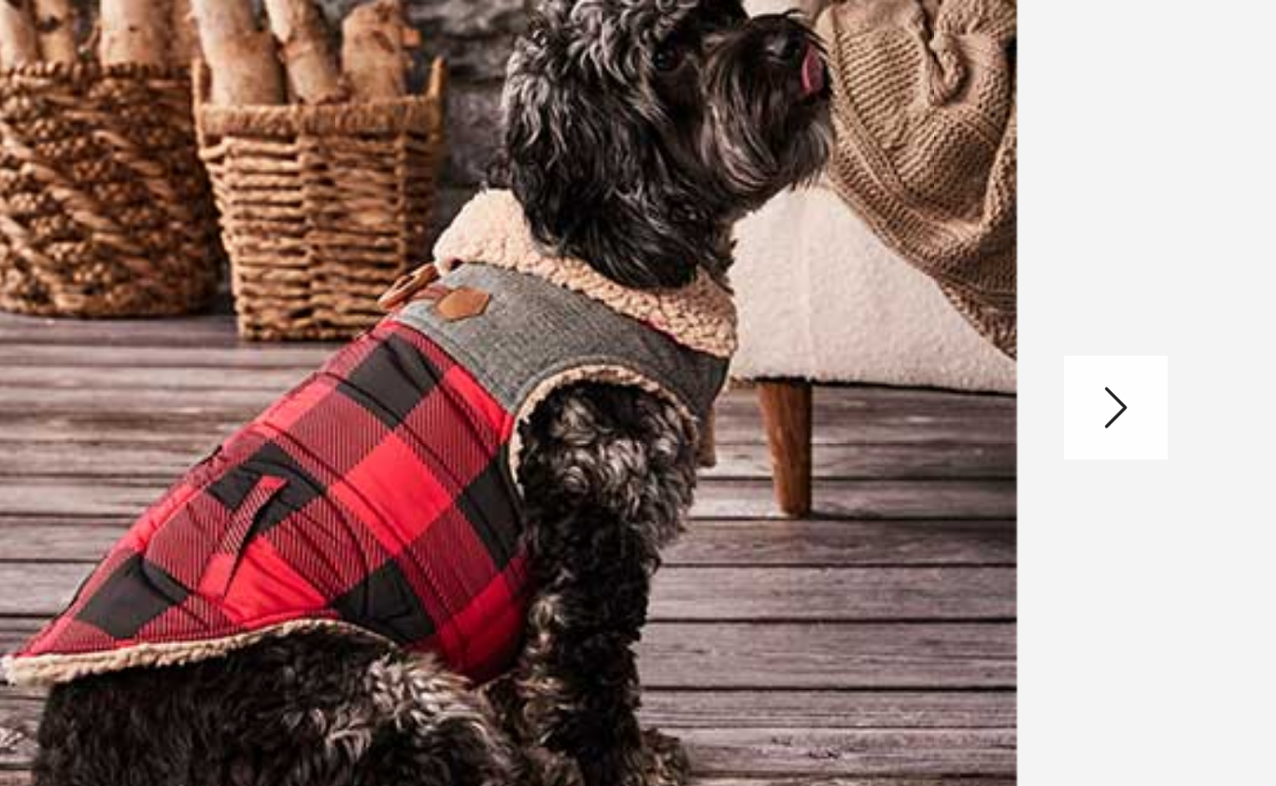
click at [730, 387] on polyline "Next" at bounding box center [733, 394] width 7 height 15
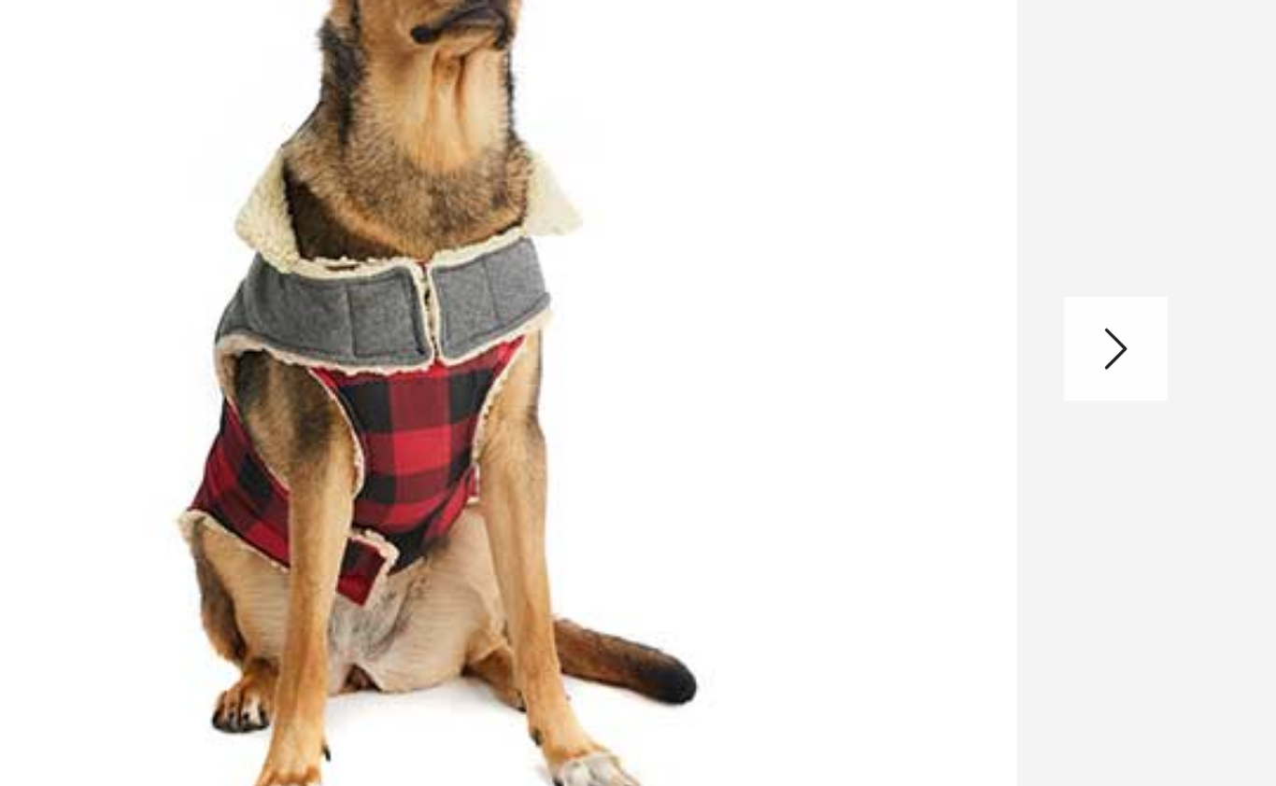
click at [719, 379] on icon "Right" at bounding box center [734, 394] width 30 height 30
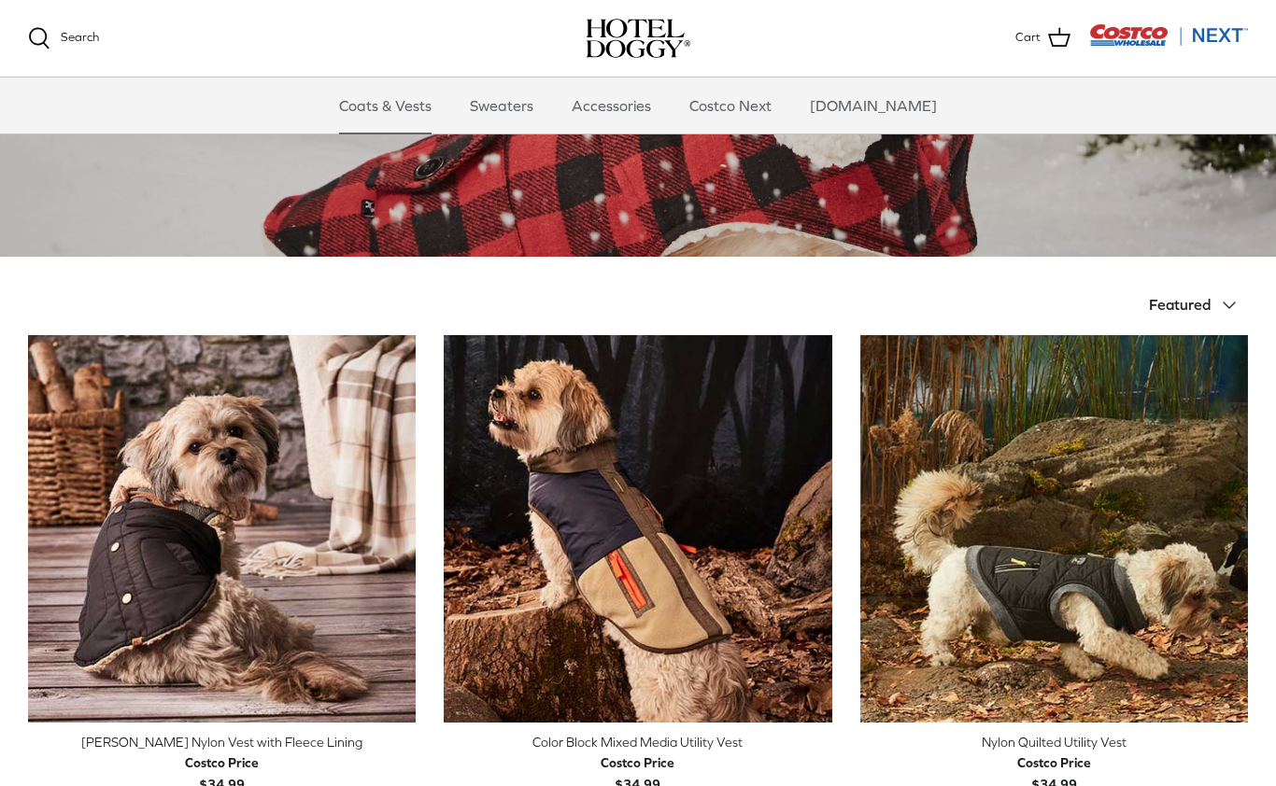
scroll to position [0, 0]
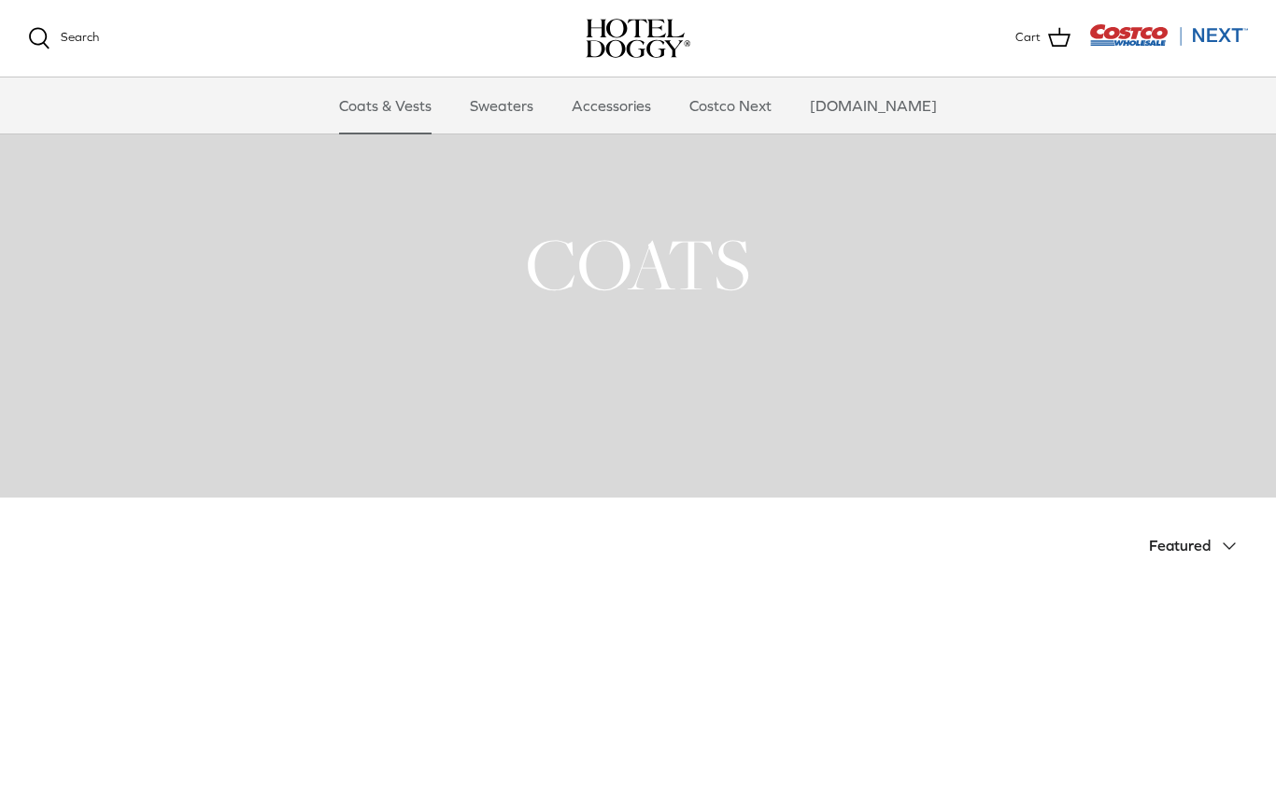
scroll to position [1606, 0]
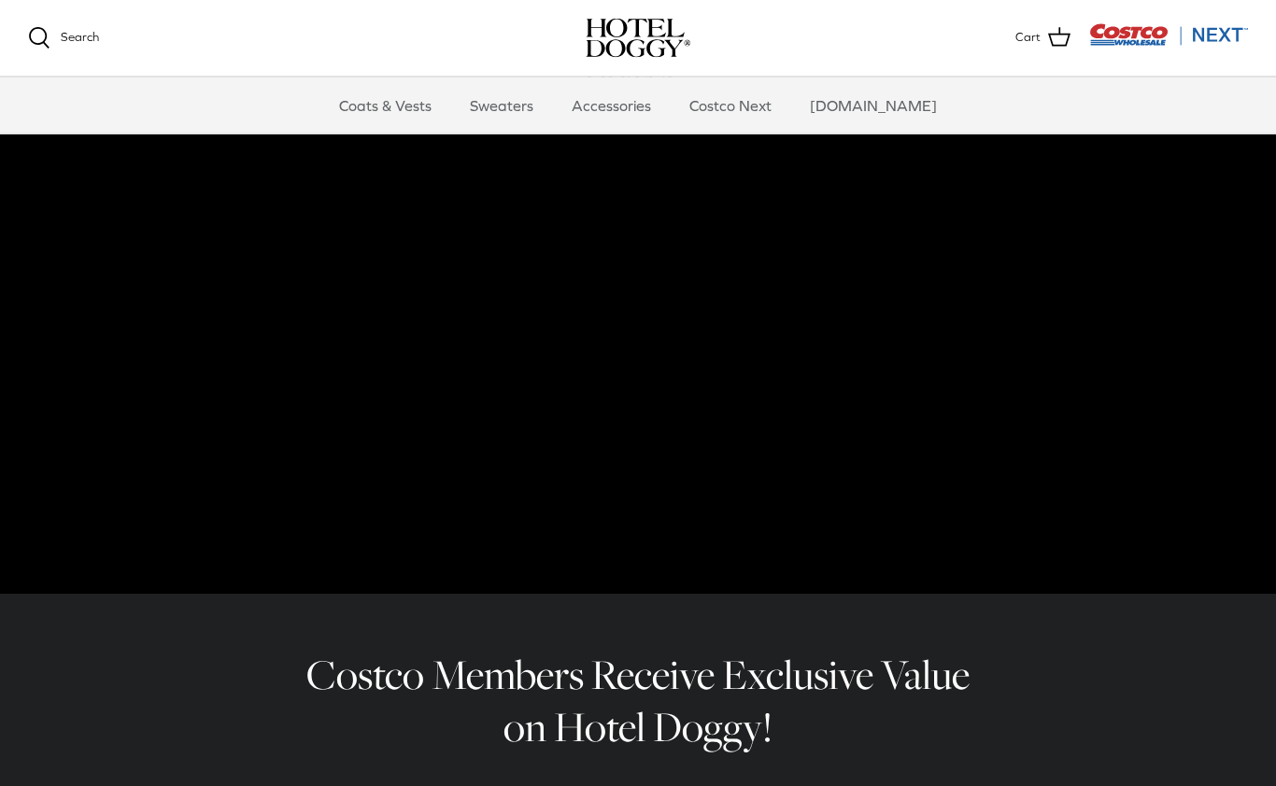
scroll to position [77, 0]
